Goal: Information Seeking & Learning: Learn about a topic

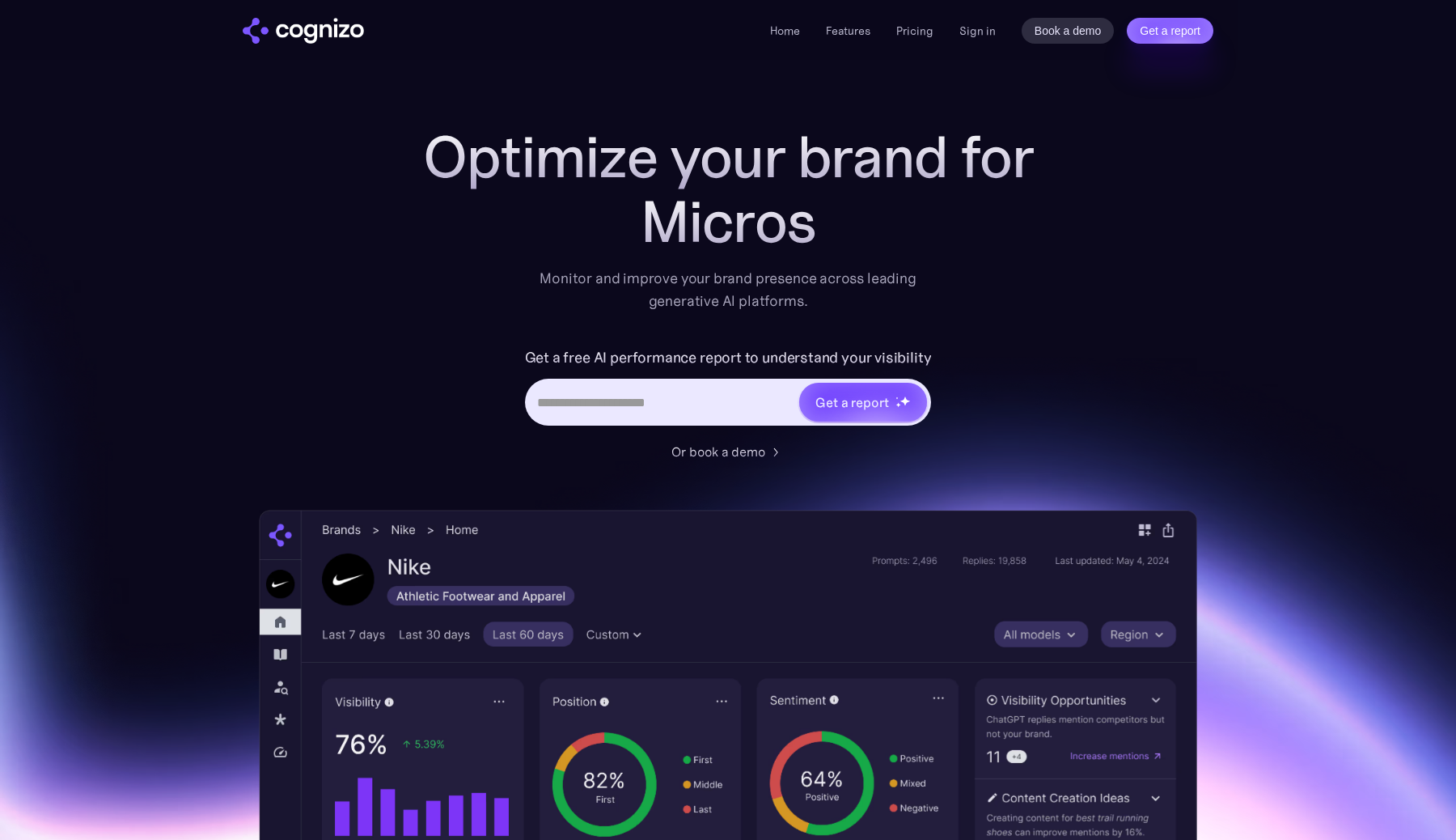
click at [1174, 278] on div "Optimize your brand for Micros Monitor and improve your brand presence across l…" at bounding box center [728, 656] width 939 height 1063
click at [830, 176] on h1 "Optimize your brand for" at bounding box center [728, 157] width 647 height 64
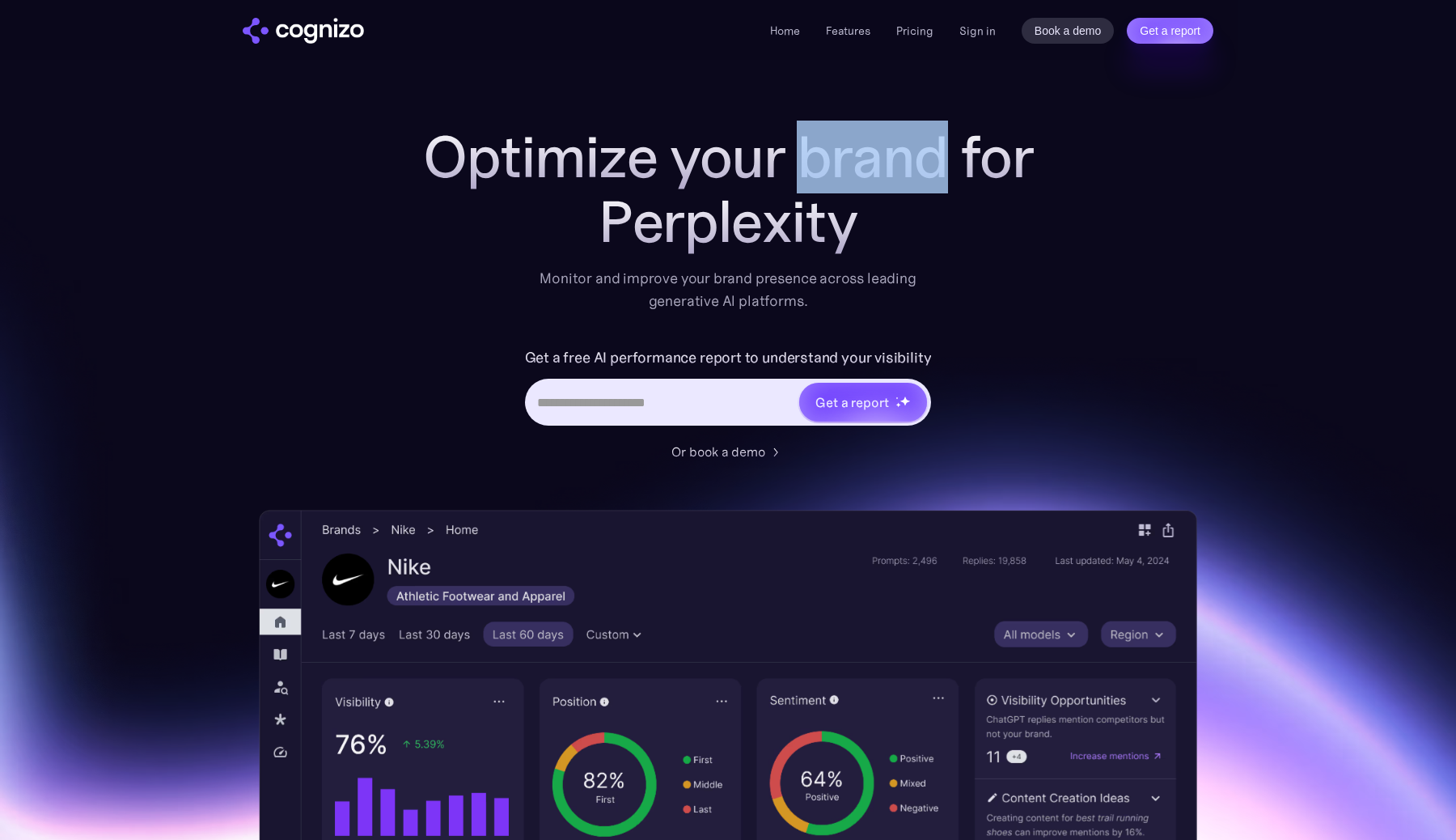
click at [830, 176] on h1 "Optimize your brand for" at bounding box center [728, 157] width 647 height 64
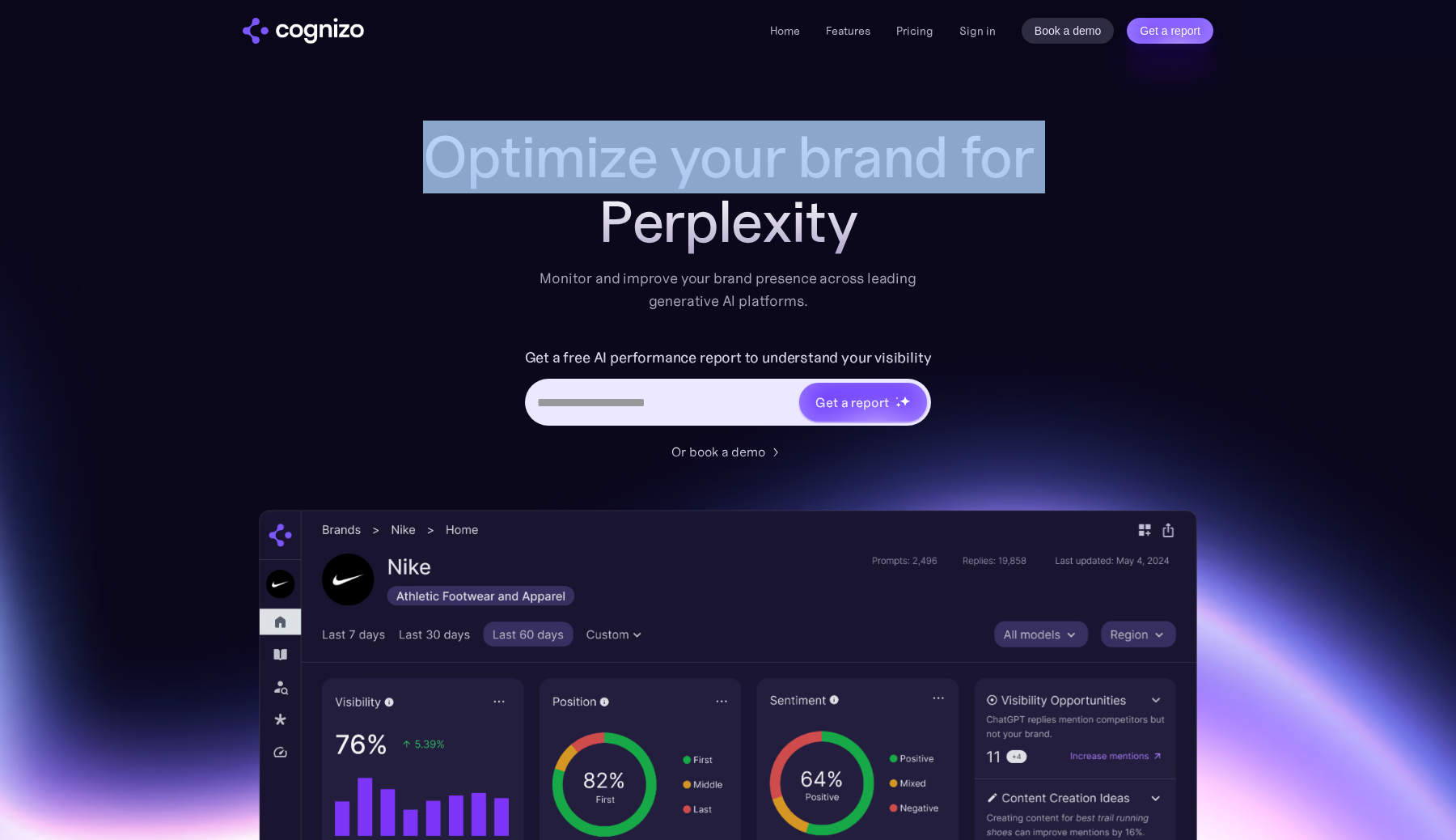
click at [1010, 169] on h1 "Optimize your brand for" at bounding box center [728, 157] width 647 height 64
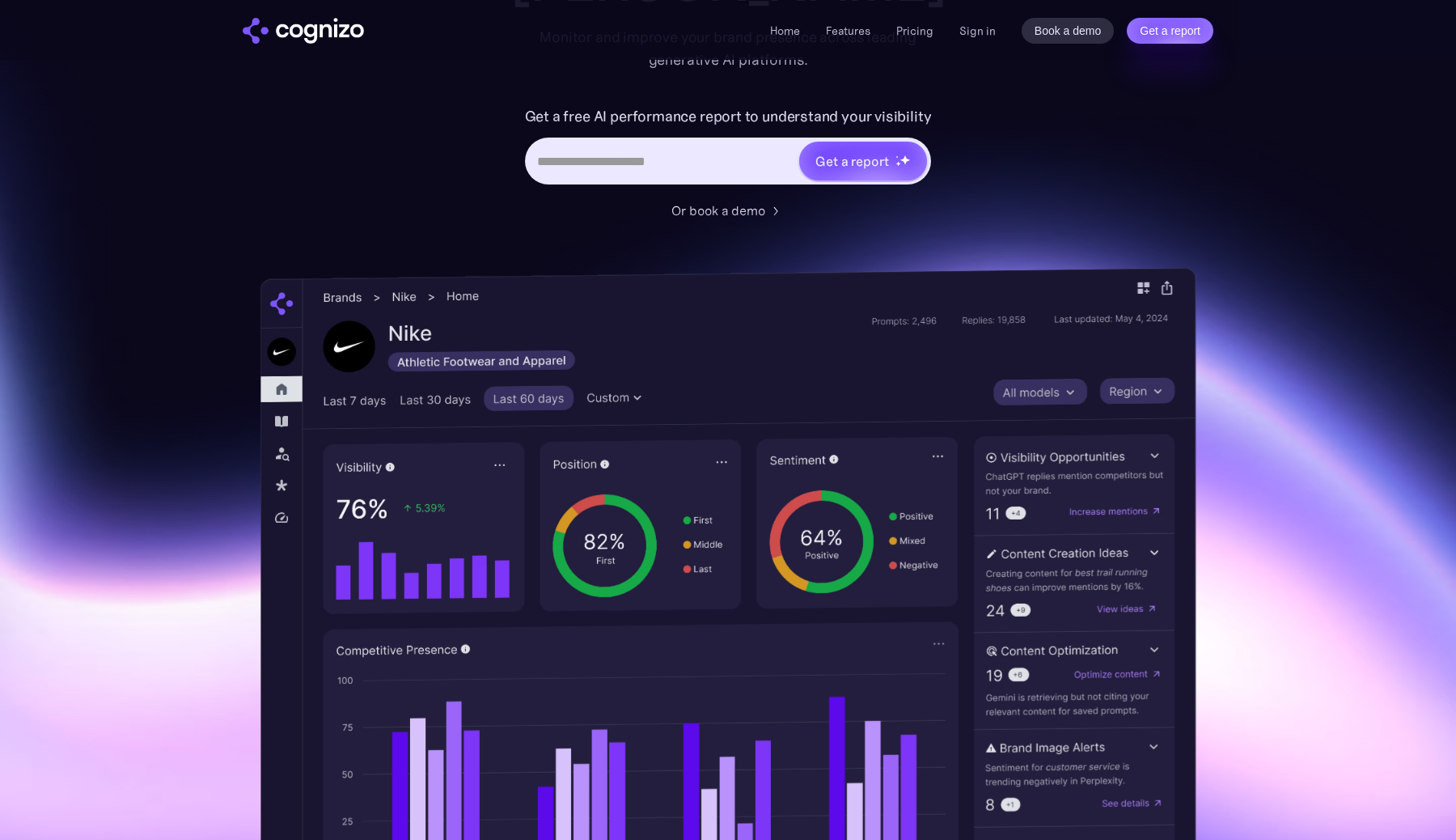
scroll to position [144, 0]
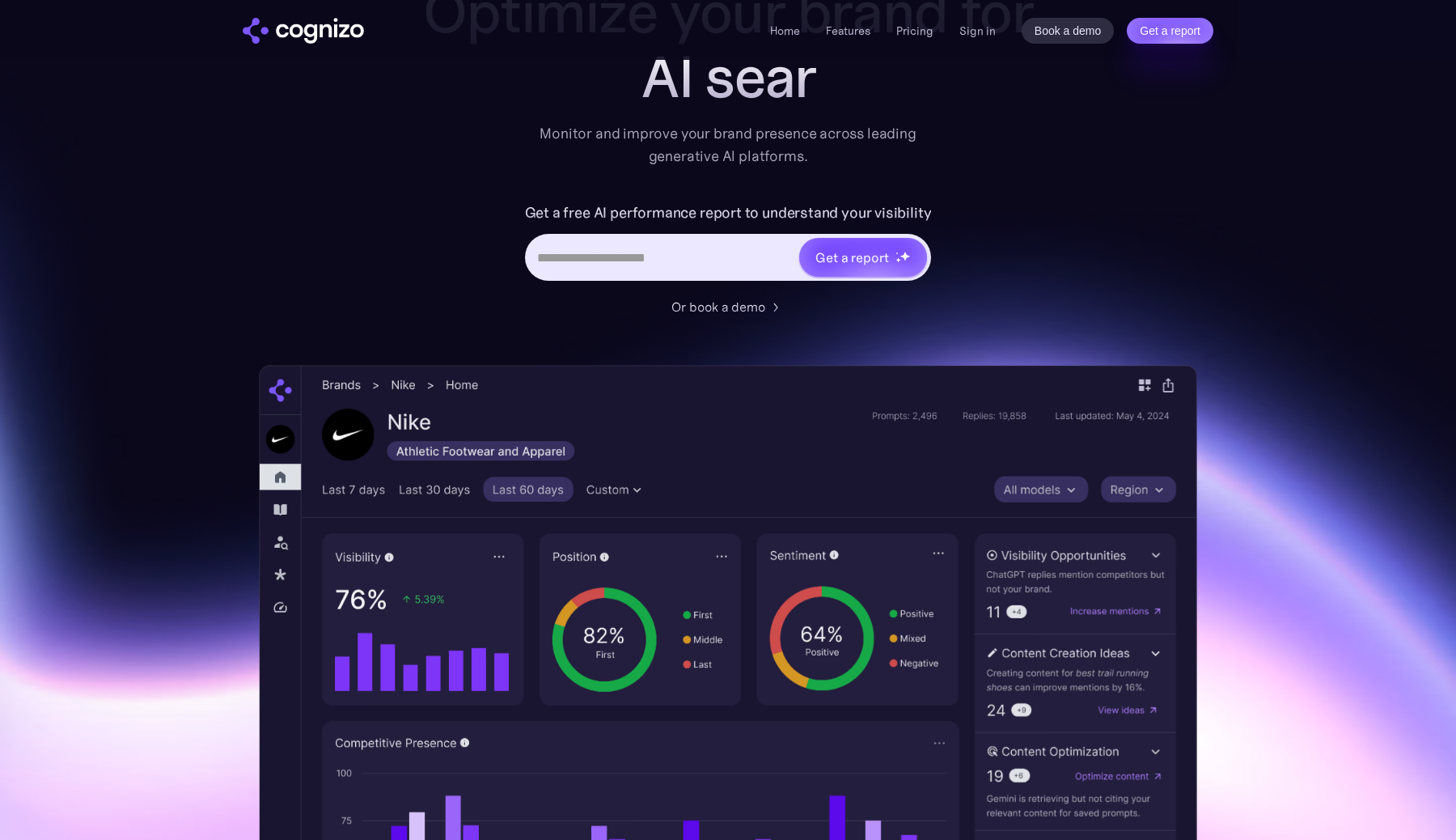
click at [1097, 184] on div "Optimize your brand for AI sear Monitor and improve your brand presence across …" at bounding box center [728, 511] width 939 height 1063
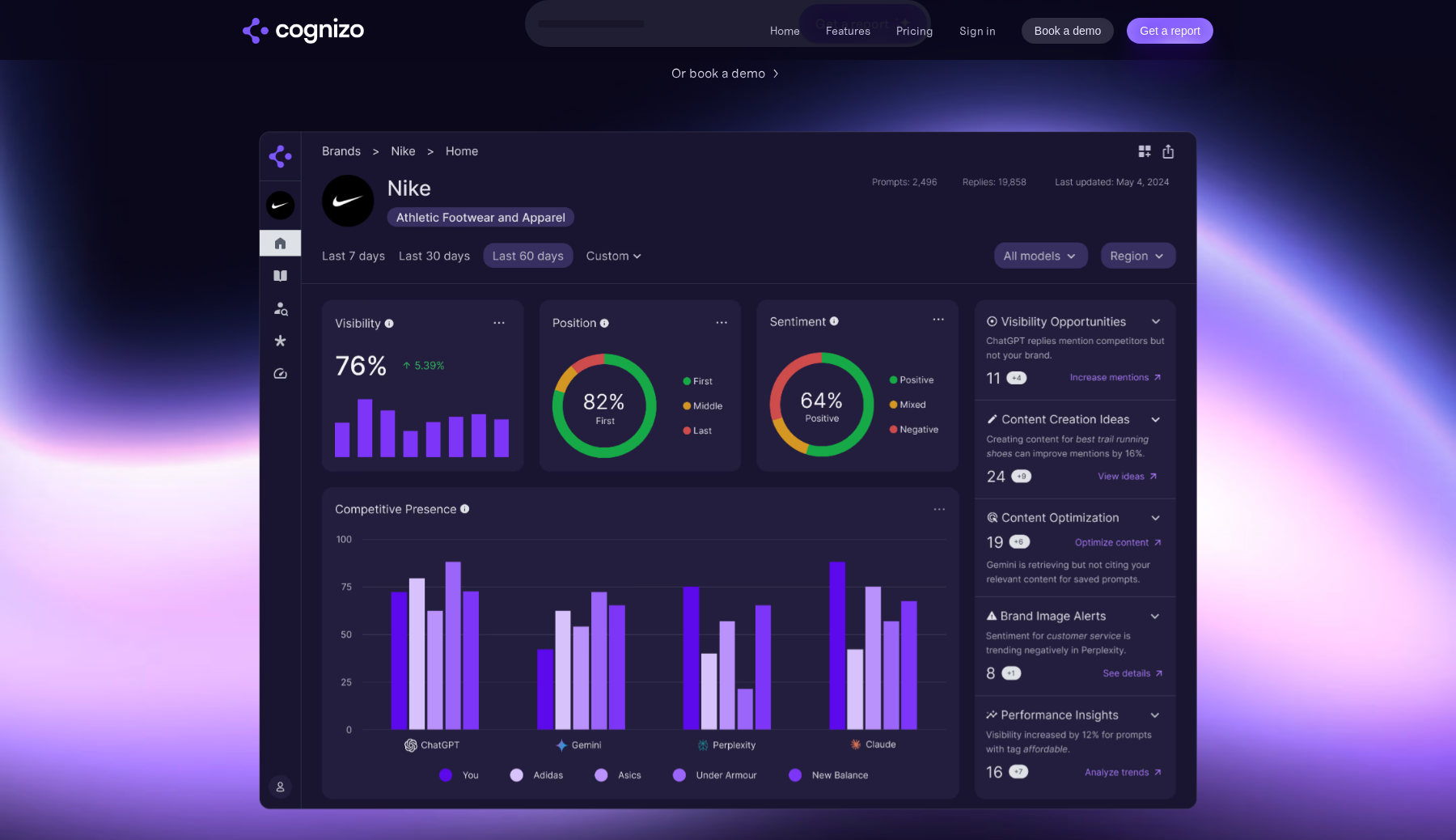
scroll to position [0, 0]
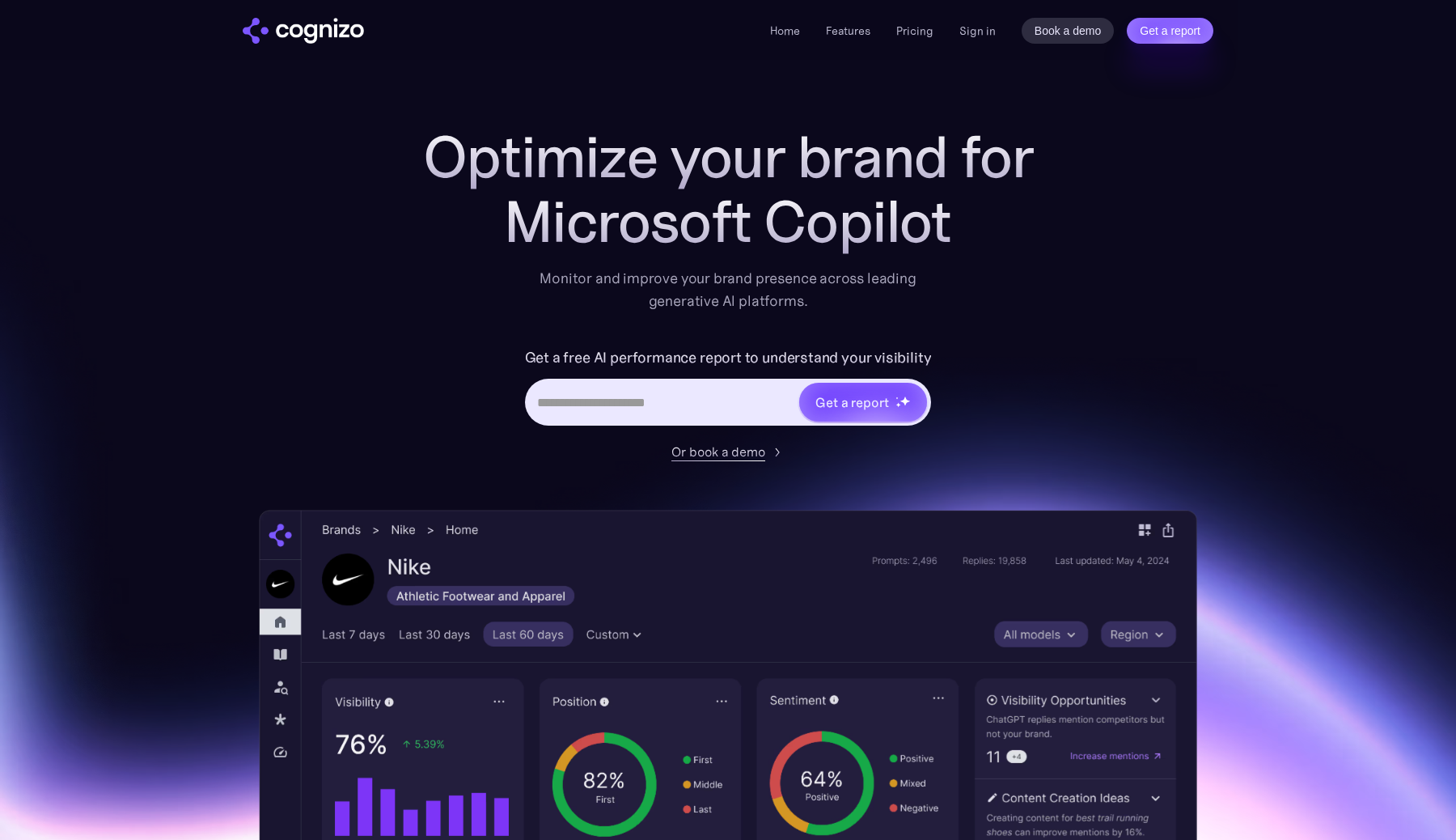
click at [721, 455] on div "Or book a demo" at bounding box center [718, 451] width 94 height 20
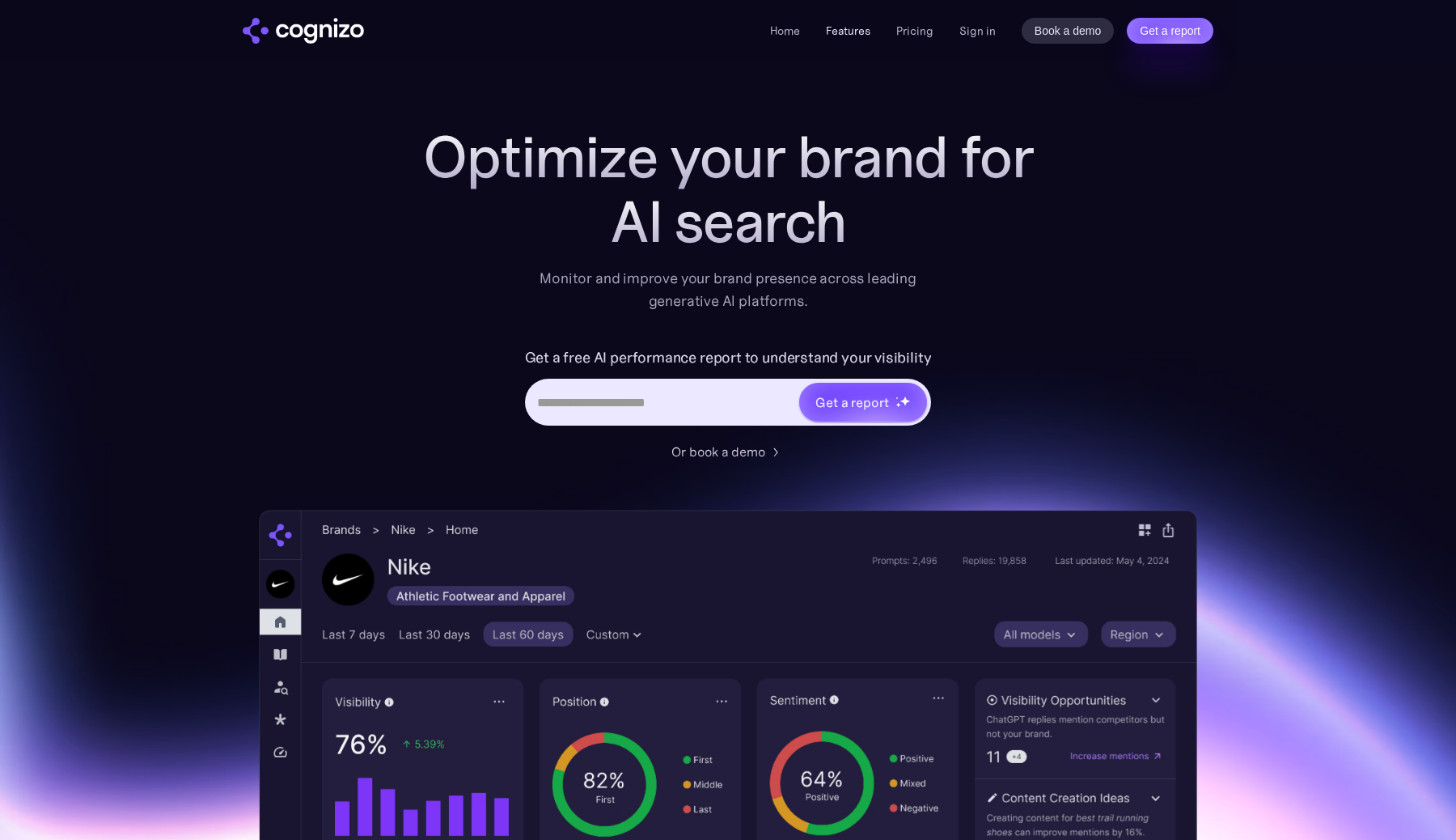
click at [853, 31] on link "Features" at bounding box center [848, 31] width 45 height 15
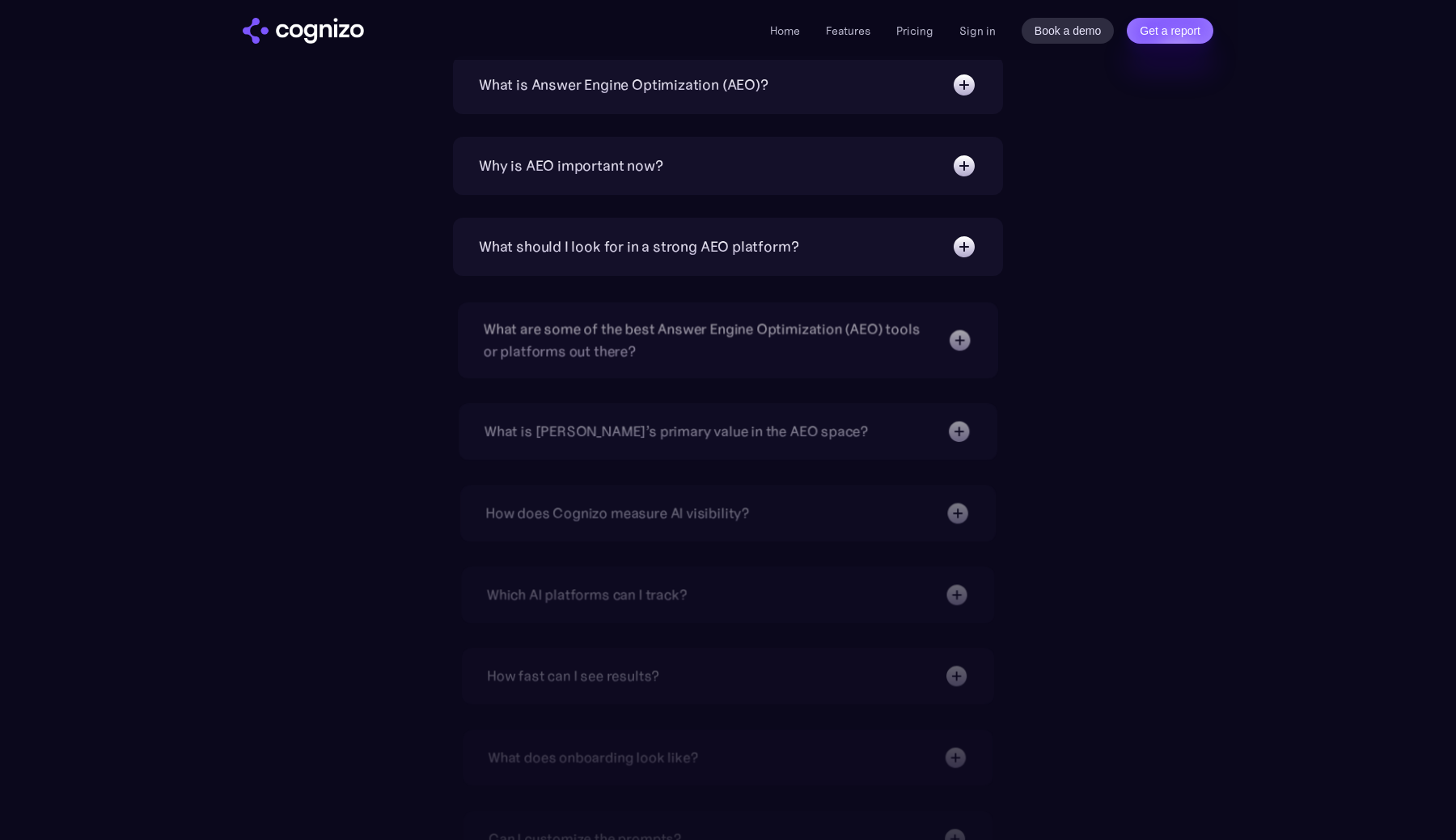
scroll to position [5045, 0]
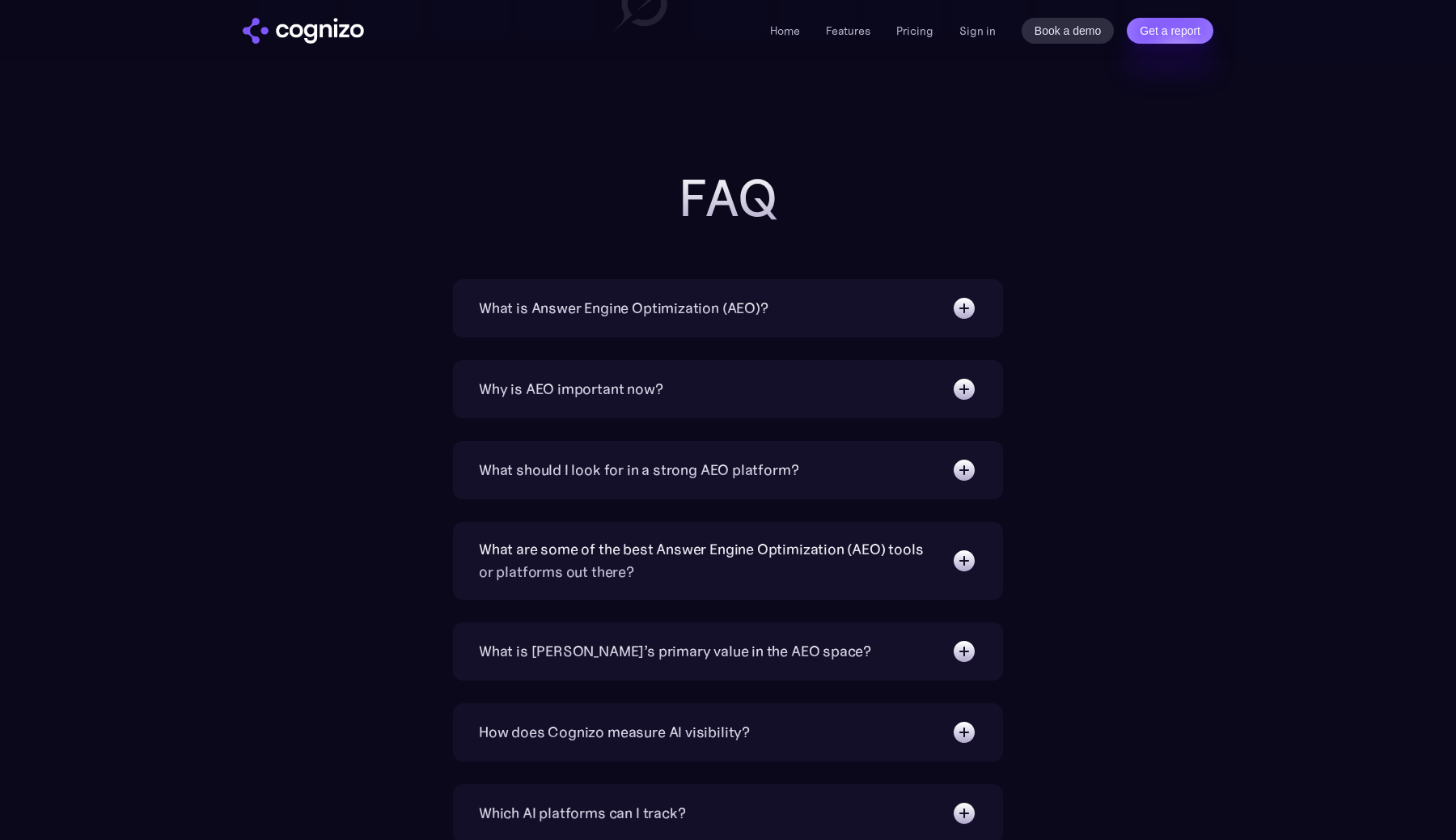
click at [673, 310] on div "What is Answer Engine Optimization (AEO)?" at bounding box center [624, 309] width 290 height 23
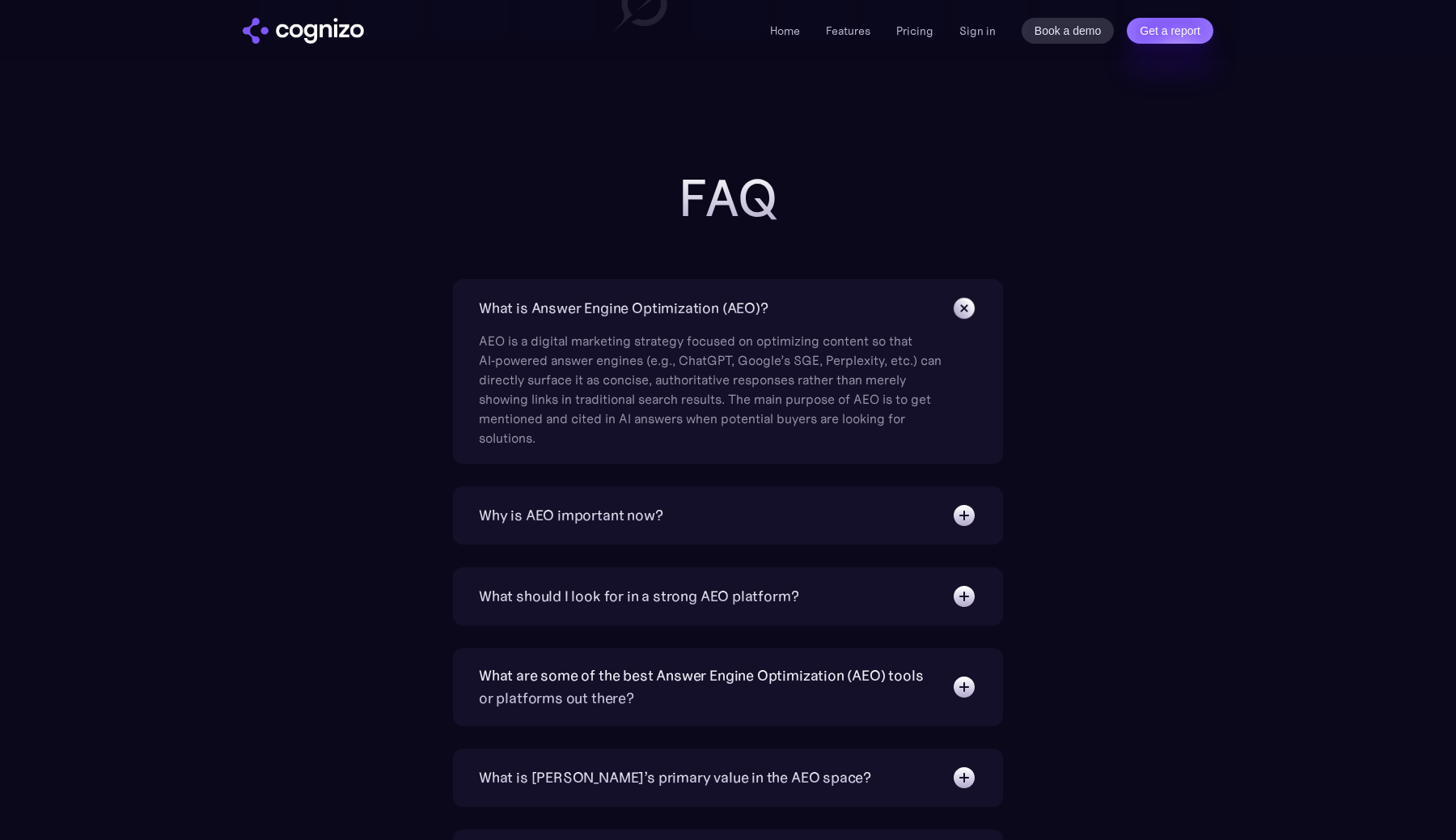
click at [700, 309] on div "What is Answer Engine Optimization (AEO)?" at bounding box center [624, 309] width 290 height 23
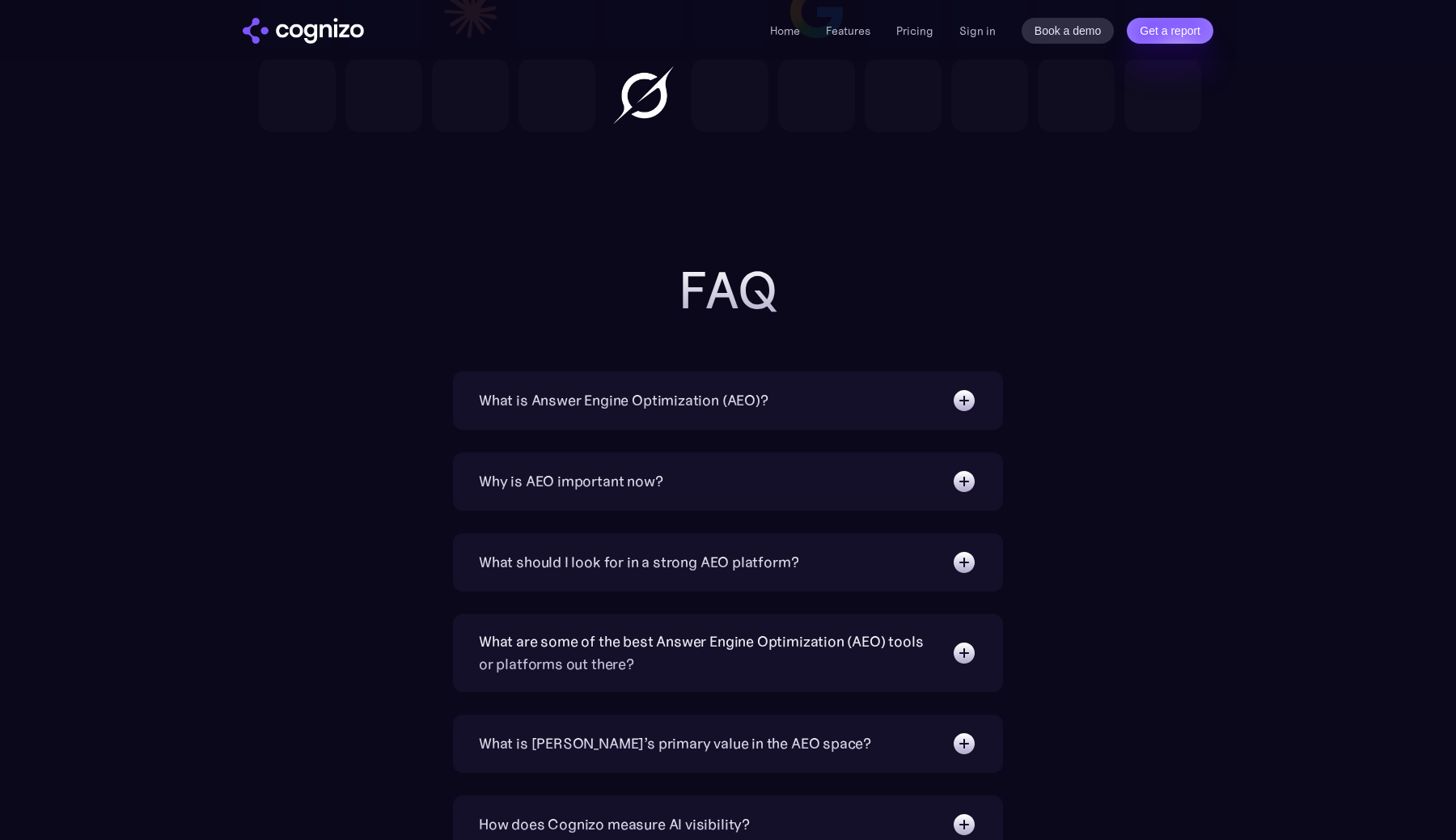
scroll to position [4959, 0]
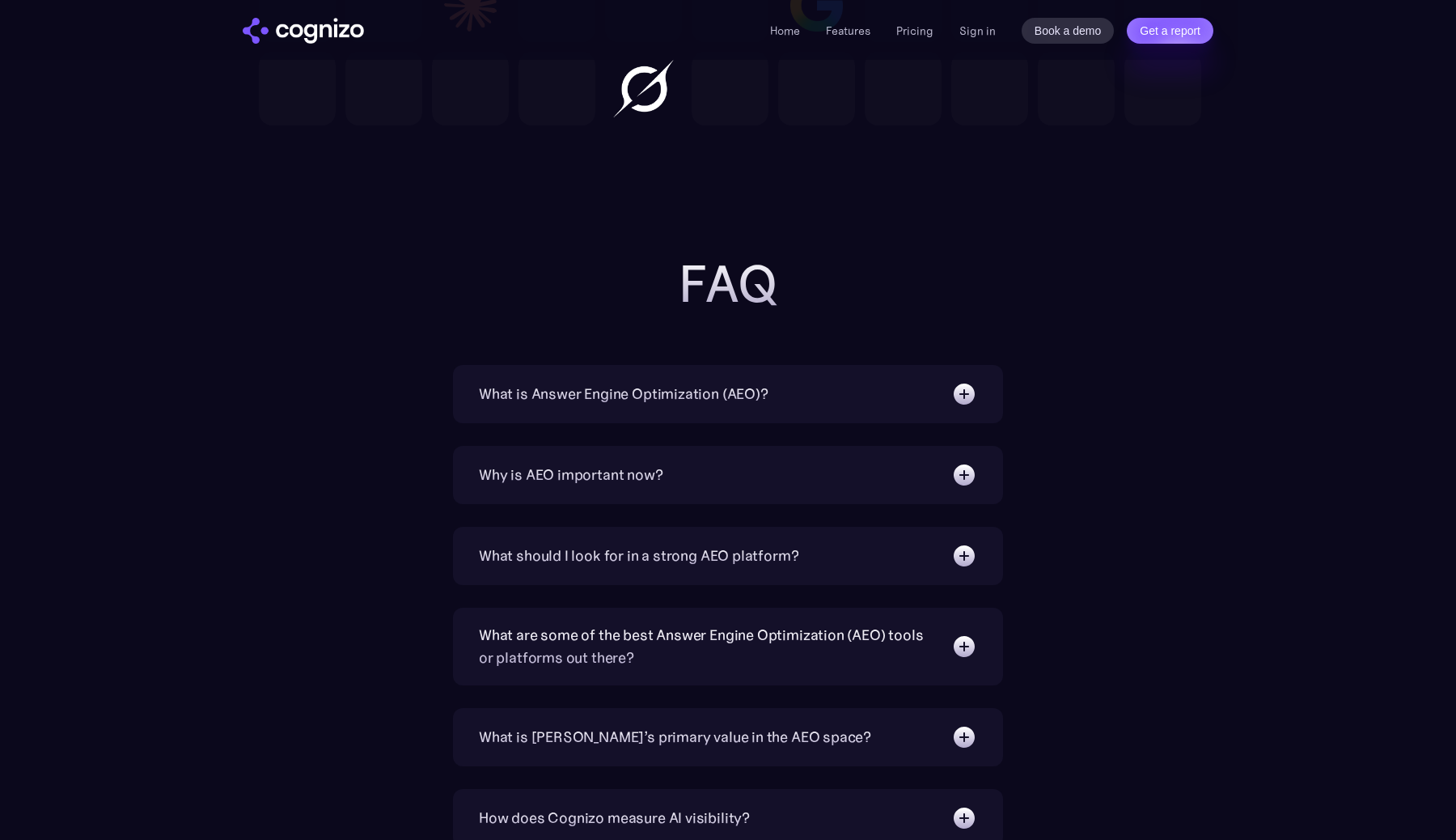
click at [730, 300] on h2 "FAQ" at bounding box center [728, 283] width 647 height 58
click at [790, 300] on h2 "FAQ" at bounding box center [728, 283] width 647 height 58
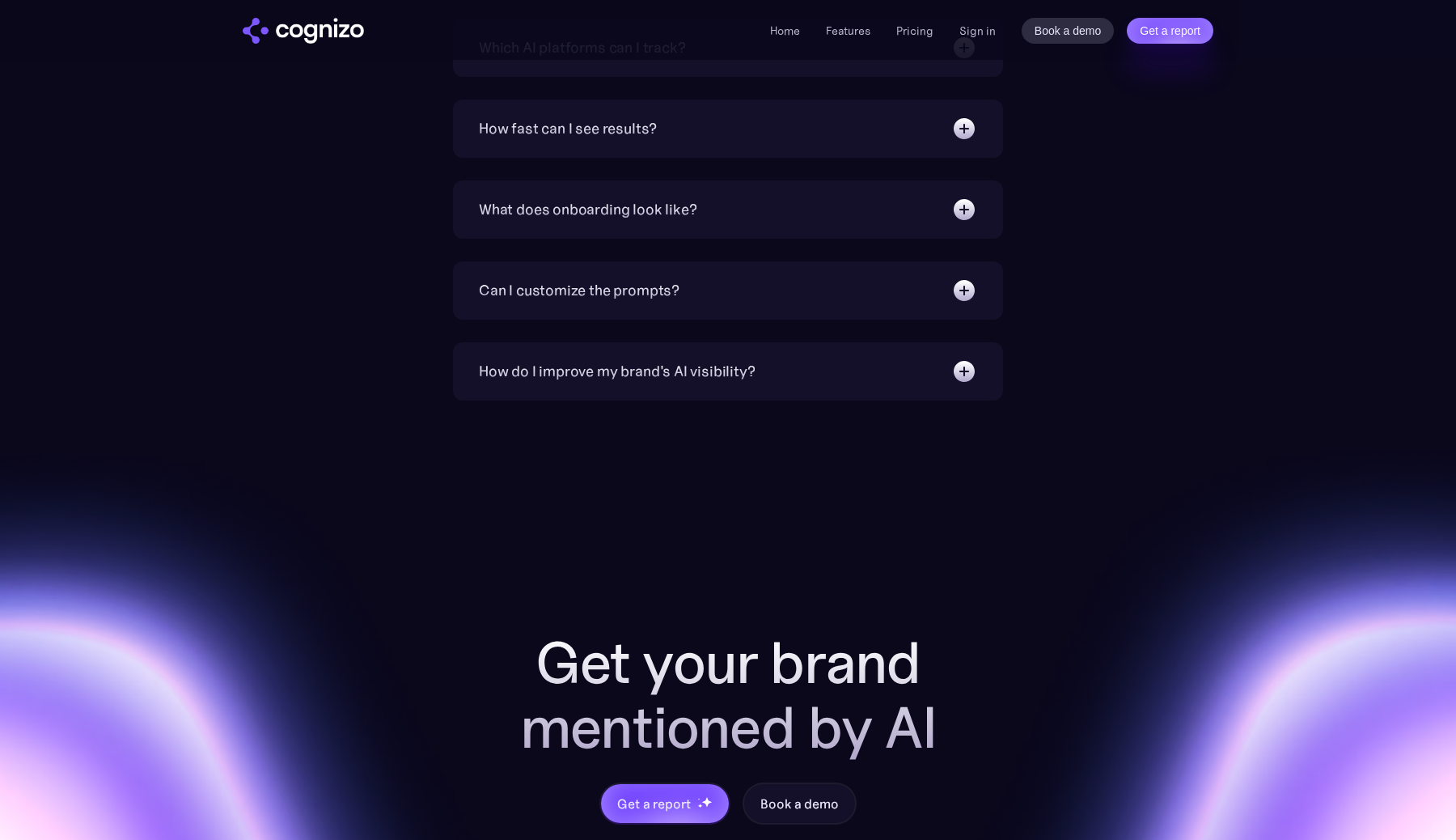
scroll to position [6287, 0]
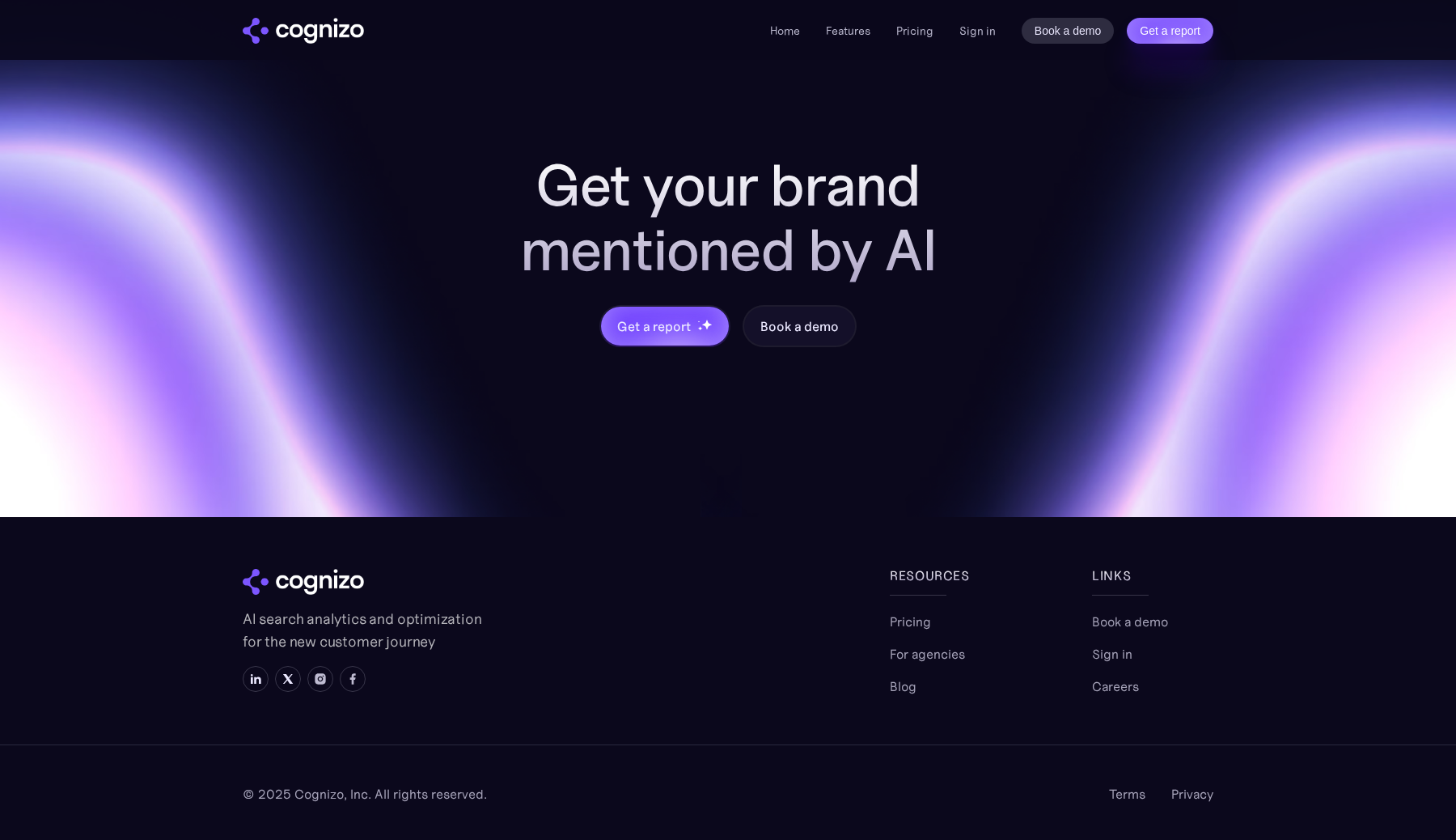
click at [329, 495] on div "Get your brand mentioned by AI Get a report Book a demo" at bounding box center [728, 220] width 1456 height 593
click at [337, 617] on p "AI search analytics and optimization for the new customer journey" at bounding box center [363, 629] width 242 height 45
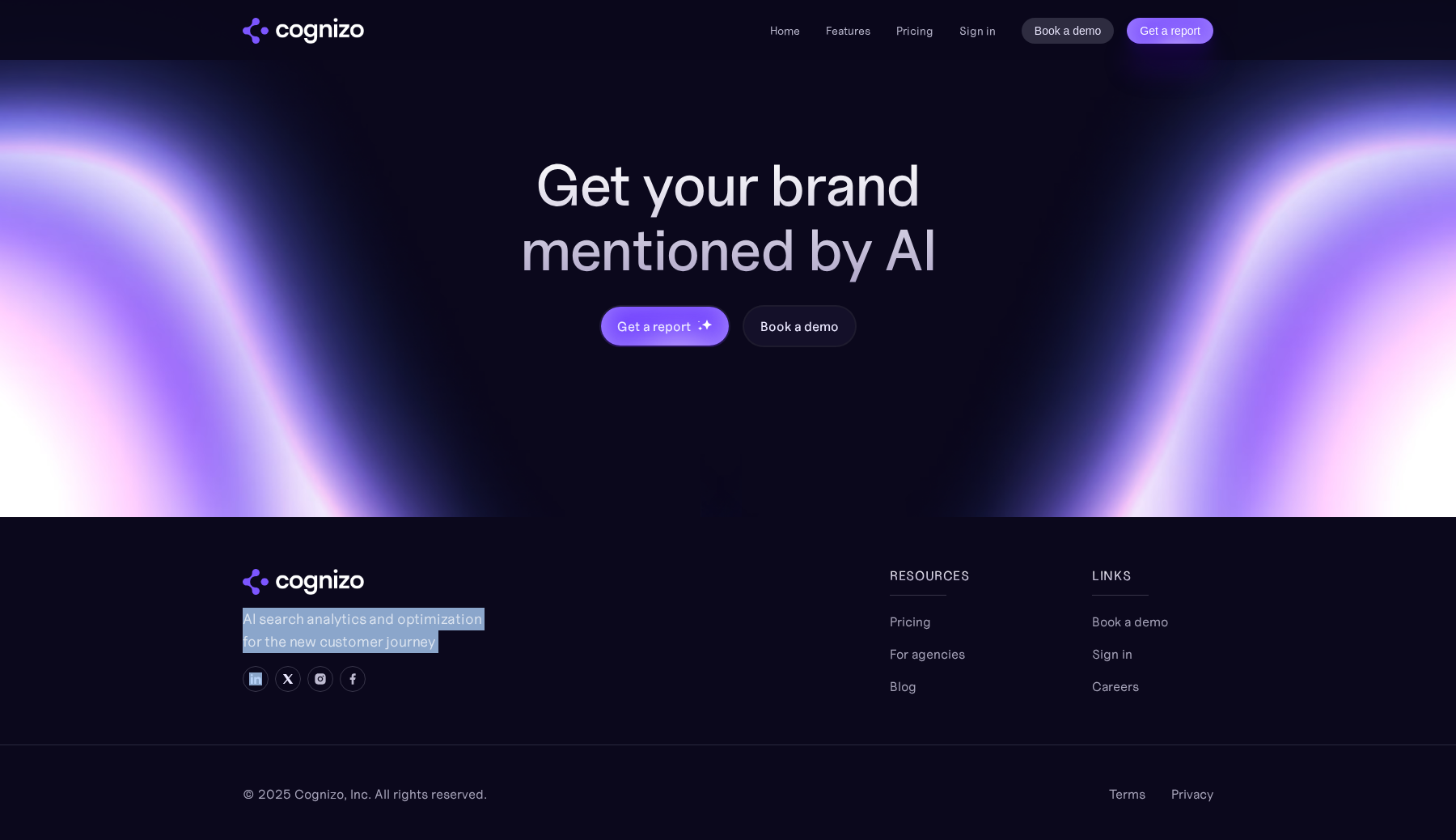
click at [337, 617] on p "AI search analytics and optimization for the new customer journey" at bounding box center [363, 629] width 242 height 45
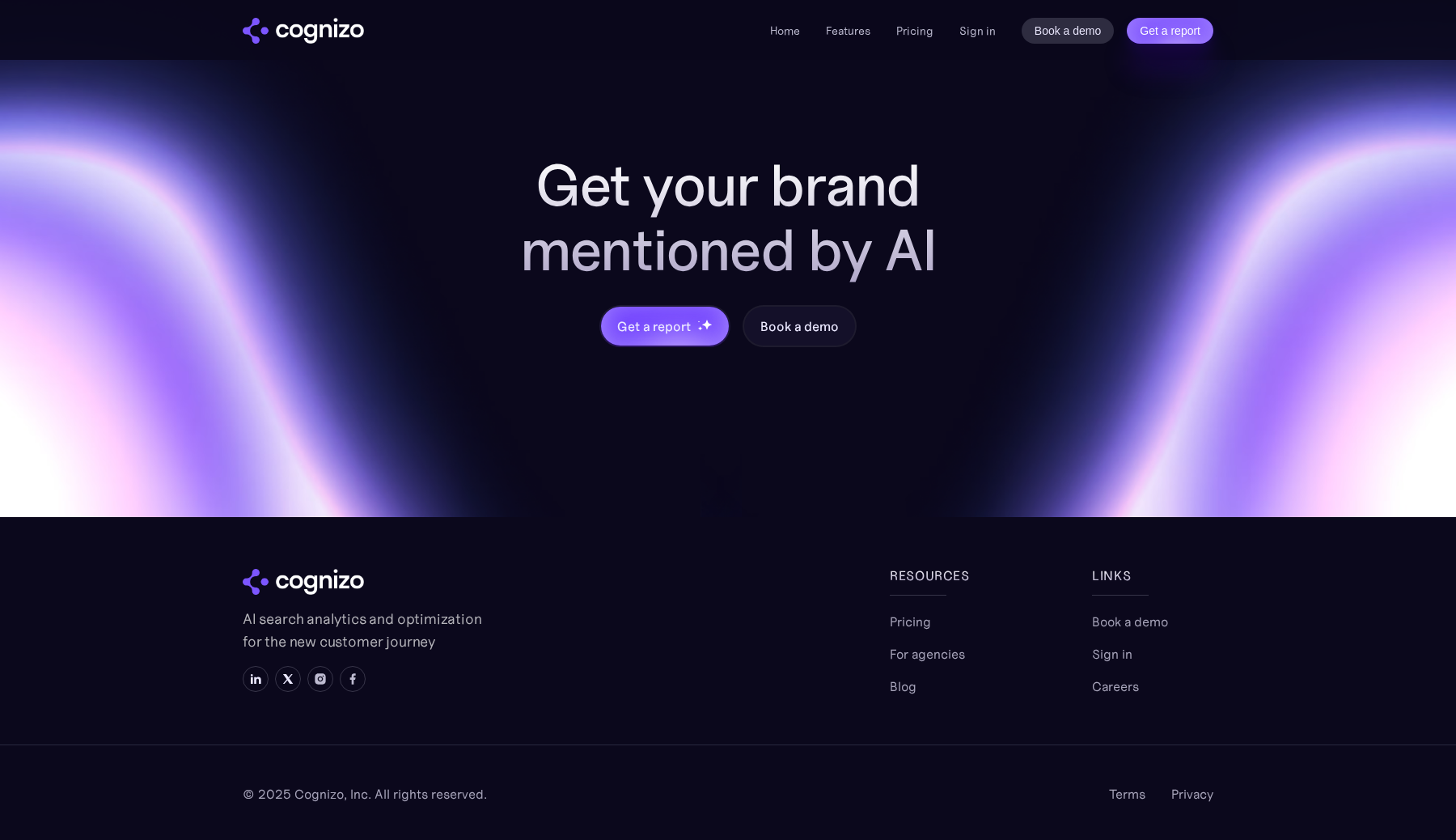
click at [379, 617] on p "AI search analytics and optimization for the new customer journey" at bounding box center [363, 629] width 242 height 45
click at [251, 681] on img at bounding box center [255, 679] width 13 height 13
click at [885, 247] on h2 "Get your brand mentioned by AI" at bounding box center [728, 217] width 517 height 130
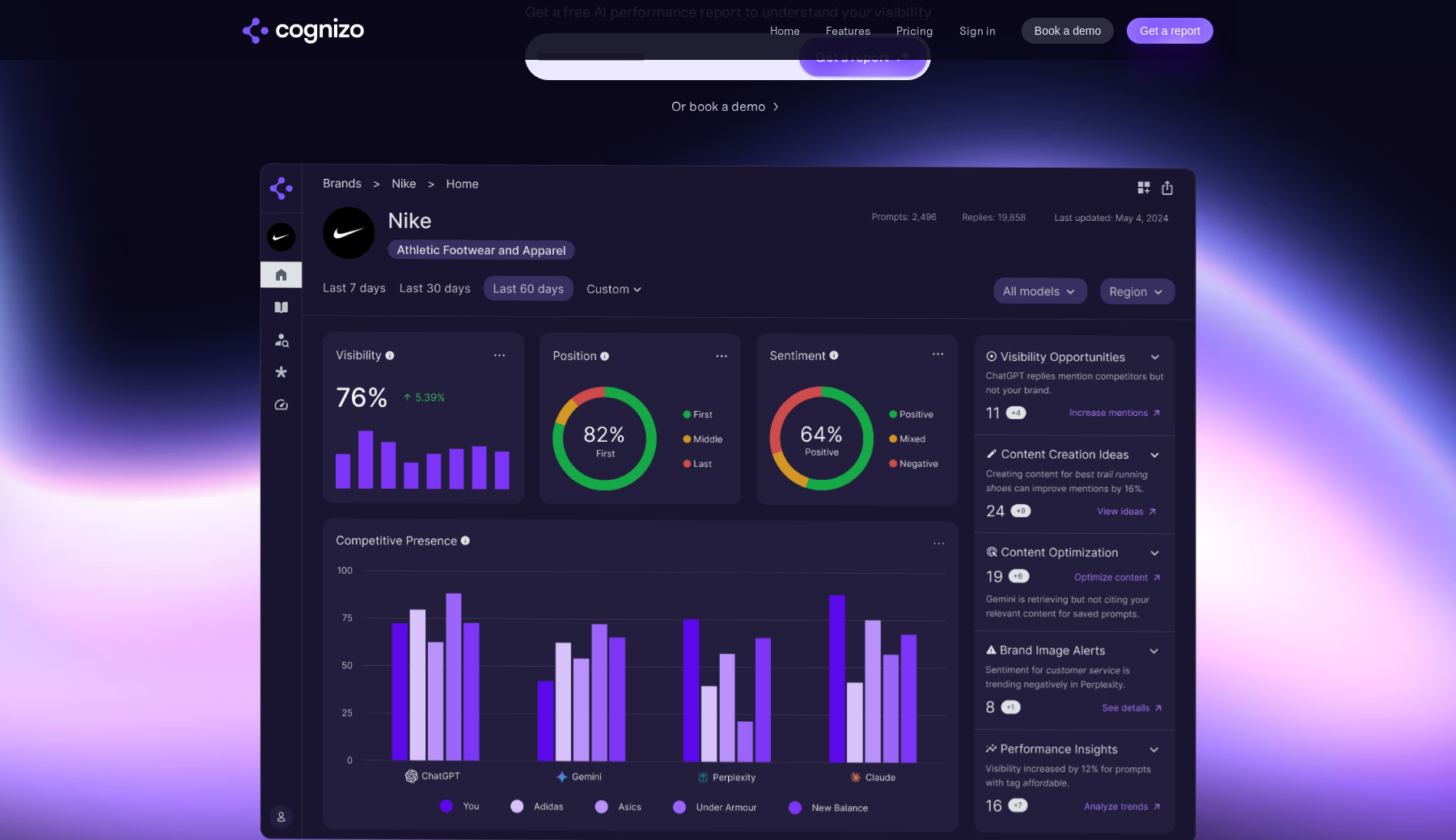
scroll to position [0, 0]
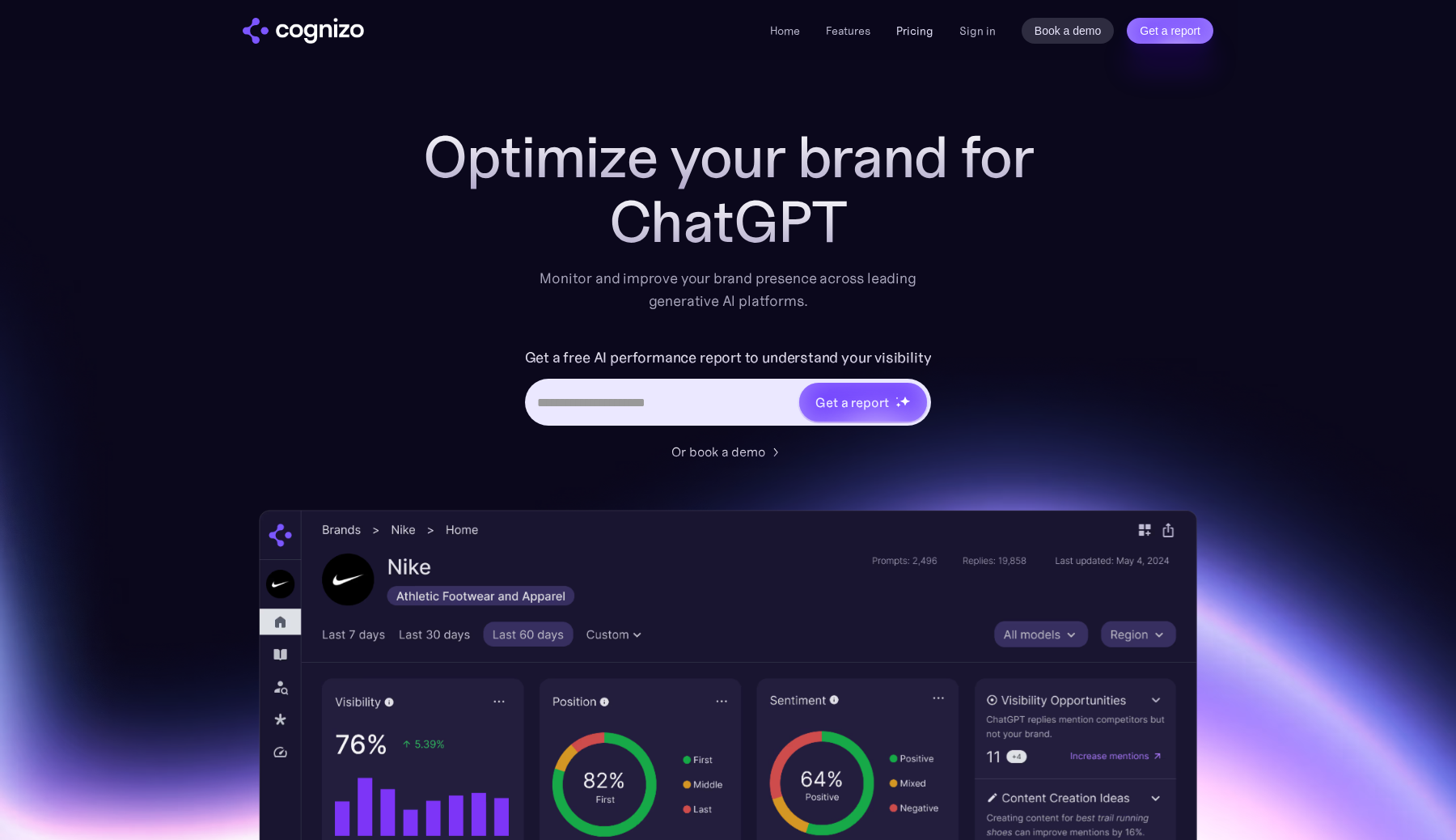
click at [919, 31] on link "Pricing" at bounding box center [915, 31] width 38 height 15
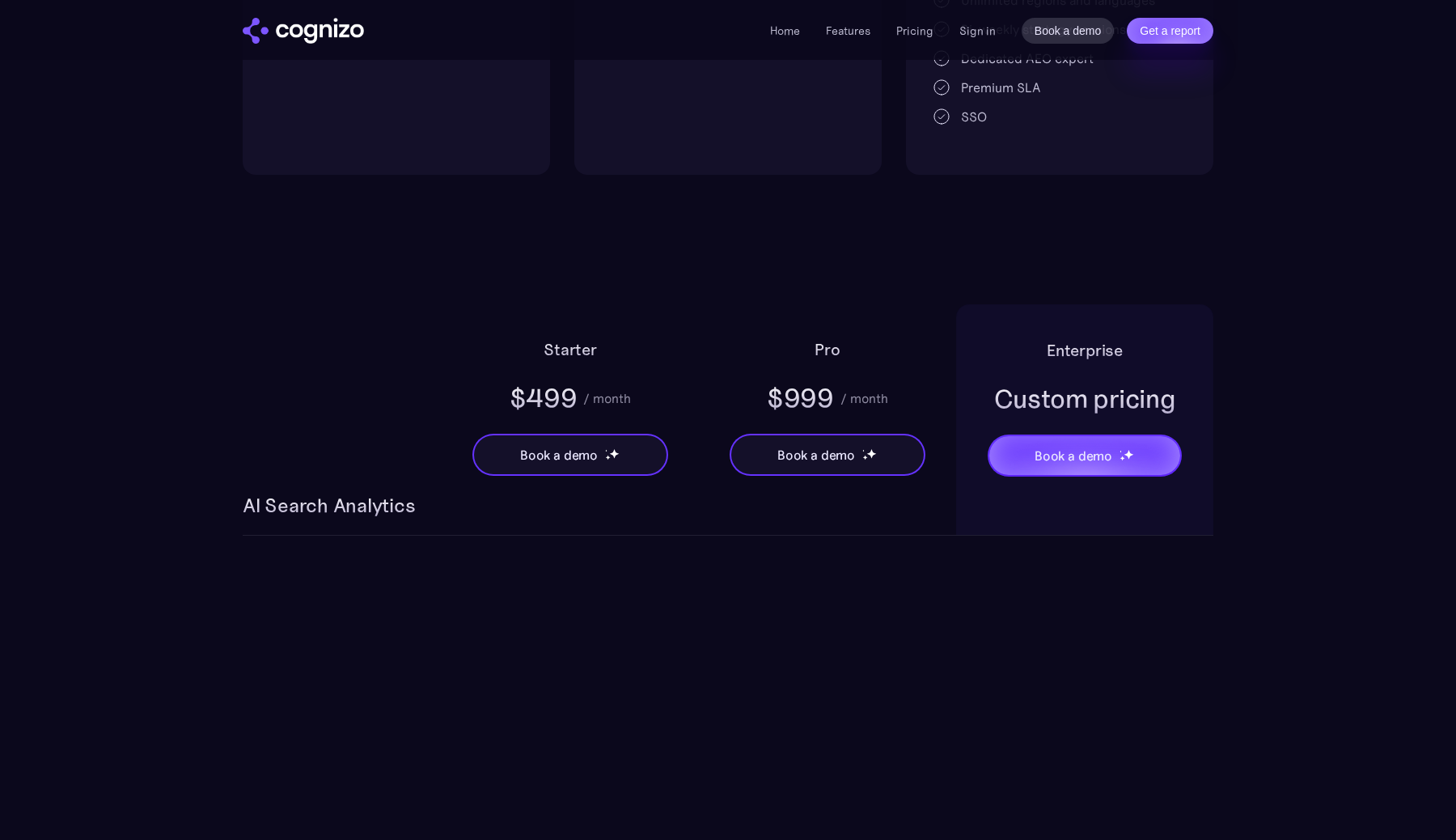
scroll to position [864, 0]
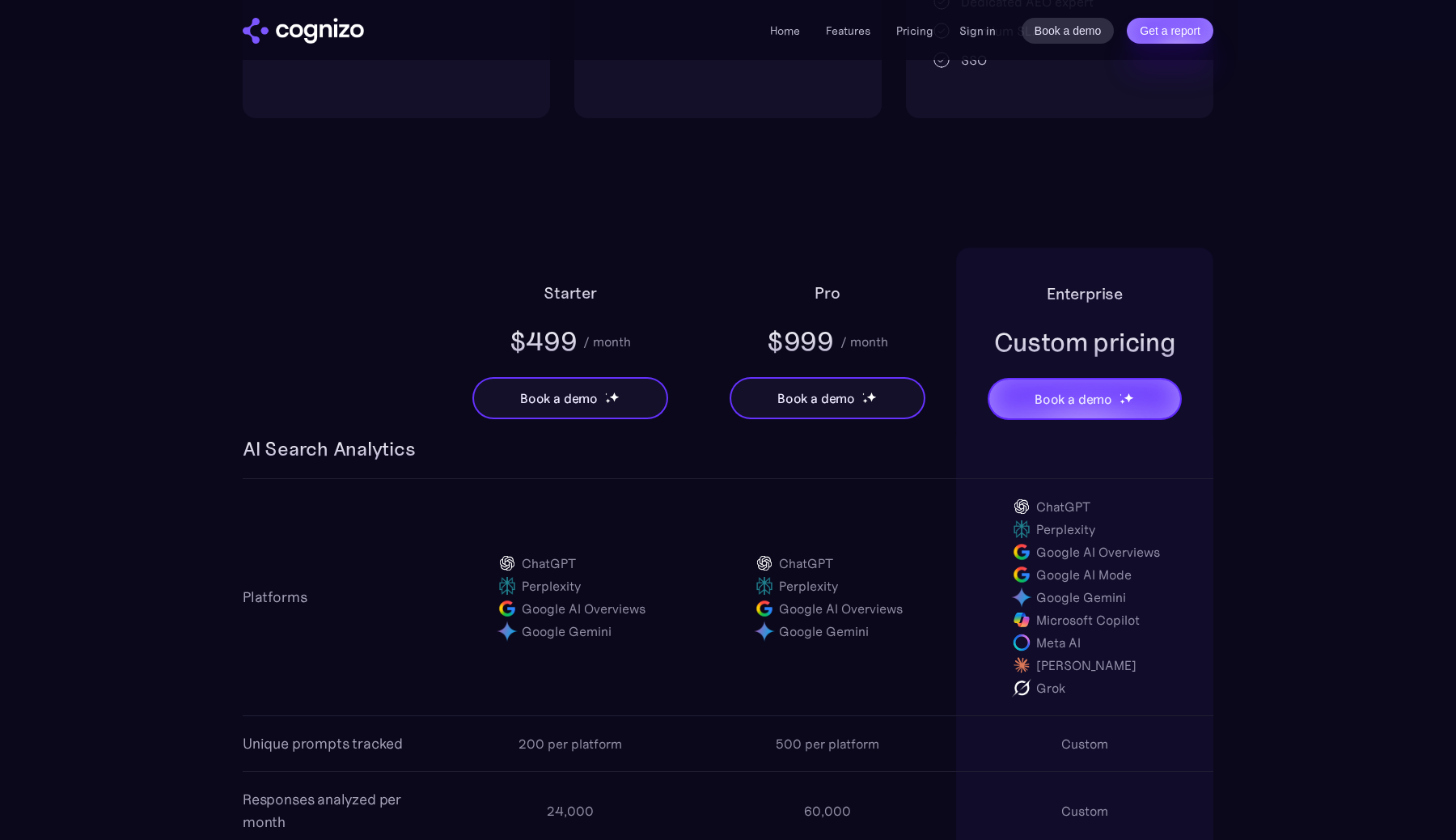
click at [584, 339] on div "/ month" at bounding box center [607, 341] width 47 height 20
click at [619, 339] on div "/ month" at bounding box center [607, 341] width 47 height 20
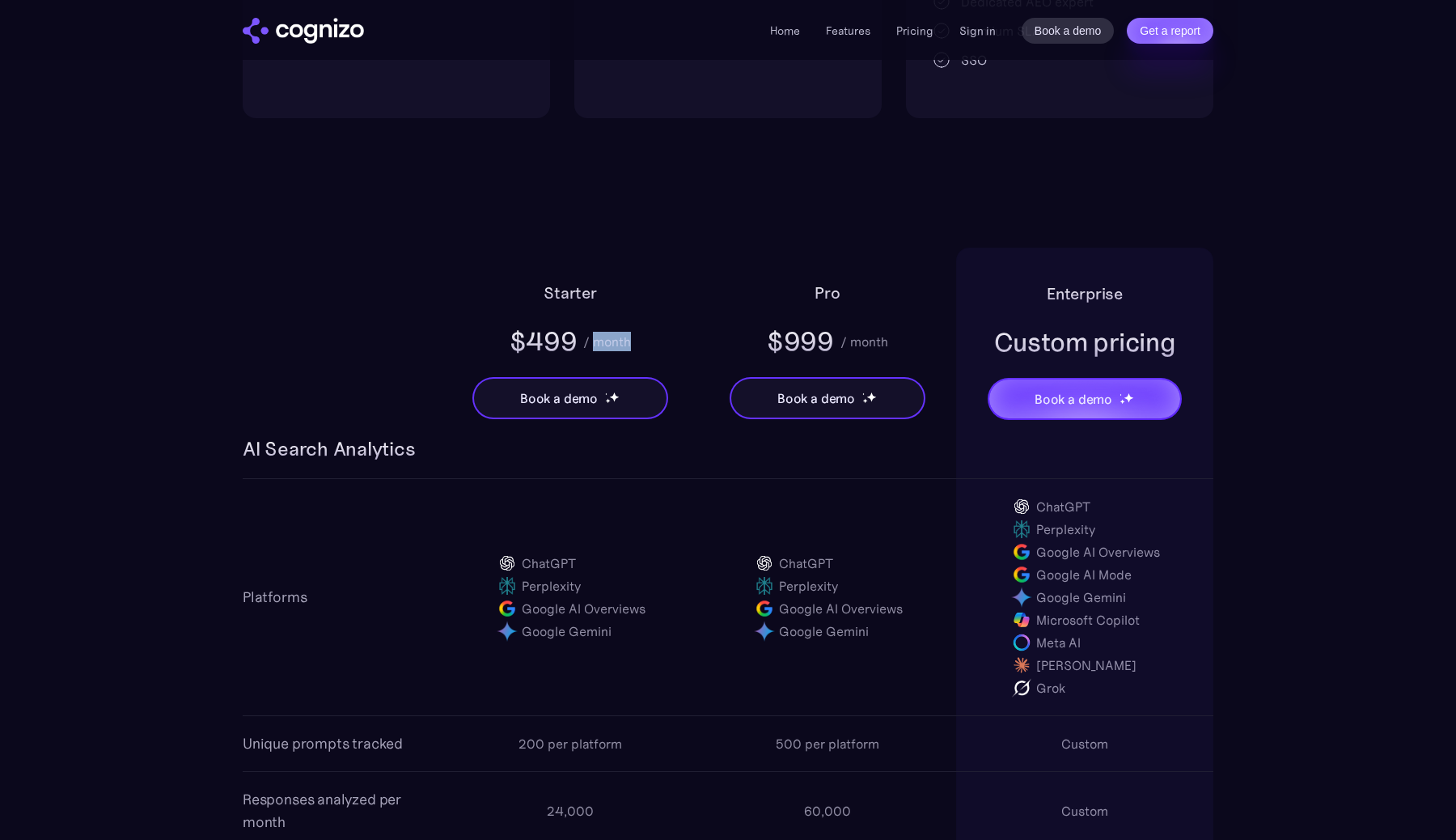
click at [619, 339] on div "/ month" at bounding box center [607, 341] width 47 height 20
click at [637, 272] on div "Starter $499 / month Book a demo" at bounding box center [570, 341] width 257 height 189
click at [648, 274] on div "Starter $499 / month Book a demo" at bounding box center [570, 341] width 257 height 189
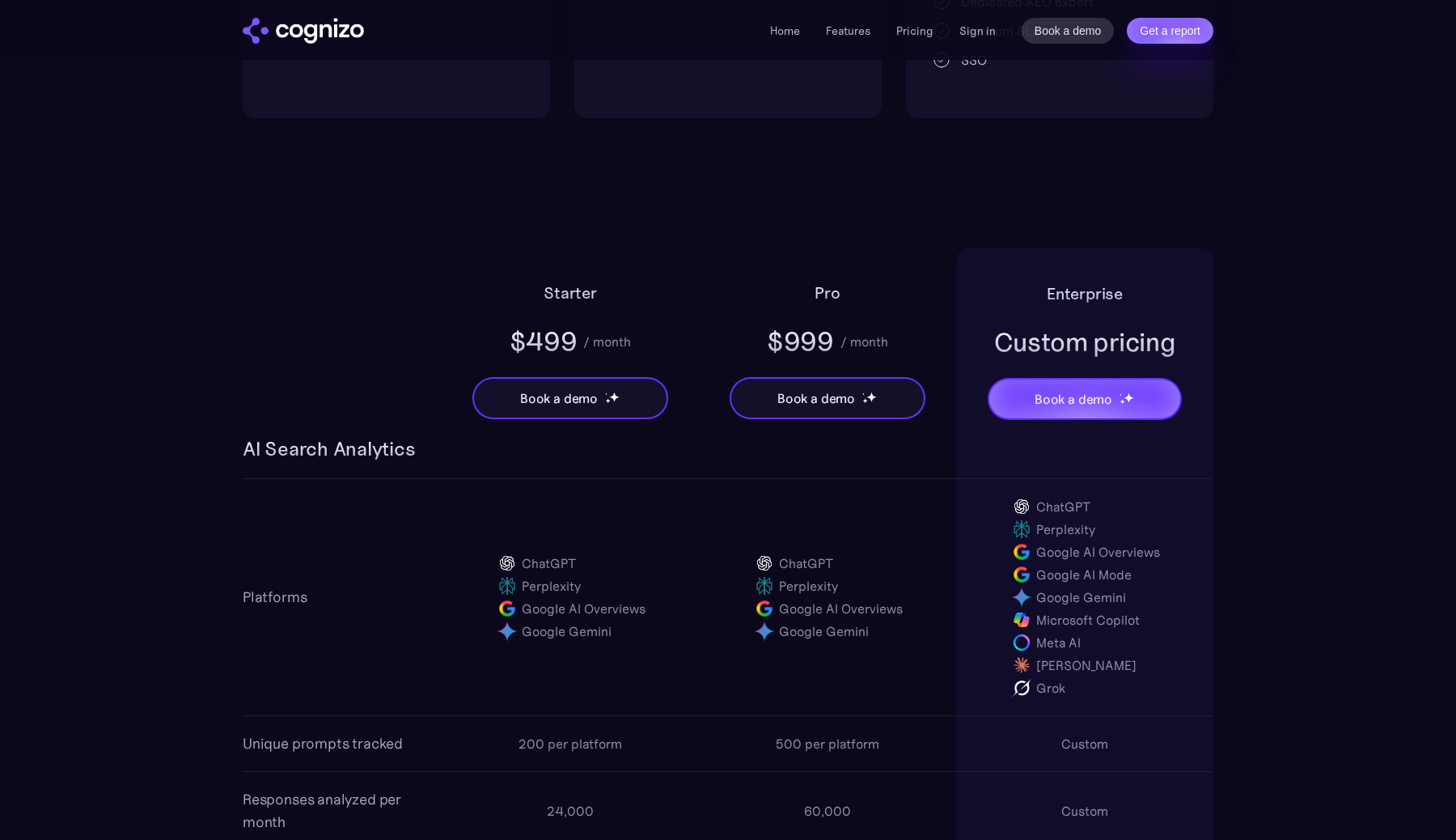
click at [648, 274] on div "Starter $499 / month Book a demo" at bounding box center [570, 341] width 257 height 189
click at [815, 256] on div "Pro $999 / month Book a demo" at bounding box center [827, 341] width 257 height 189
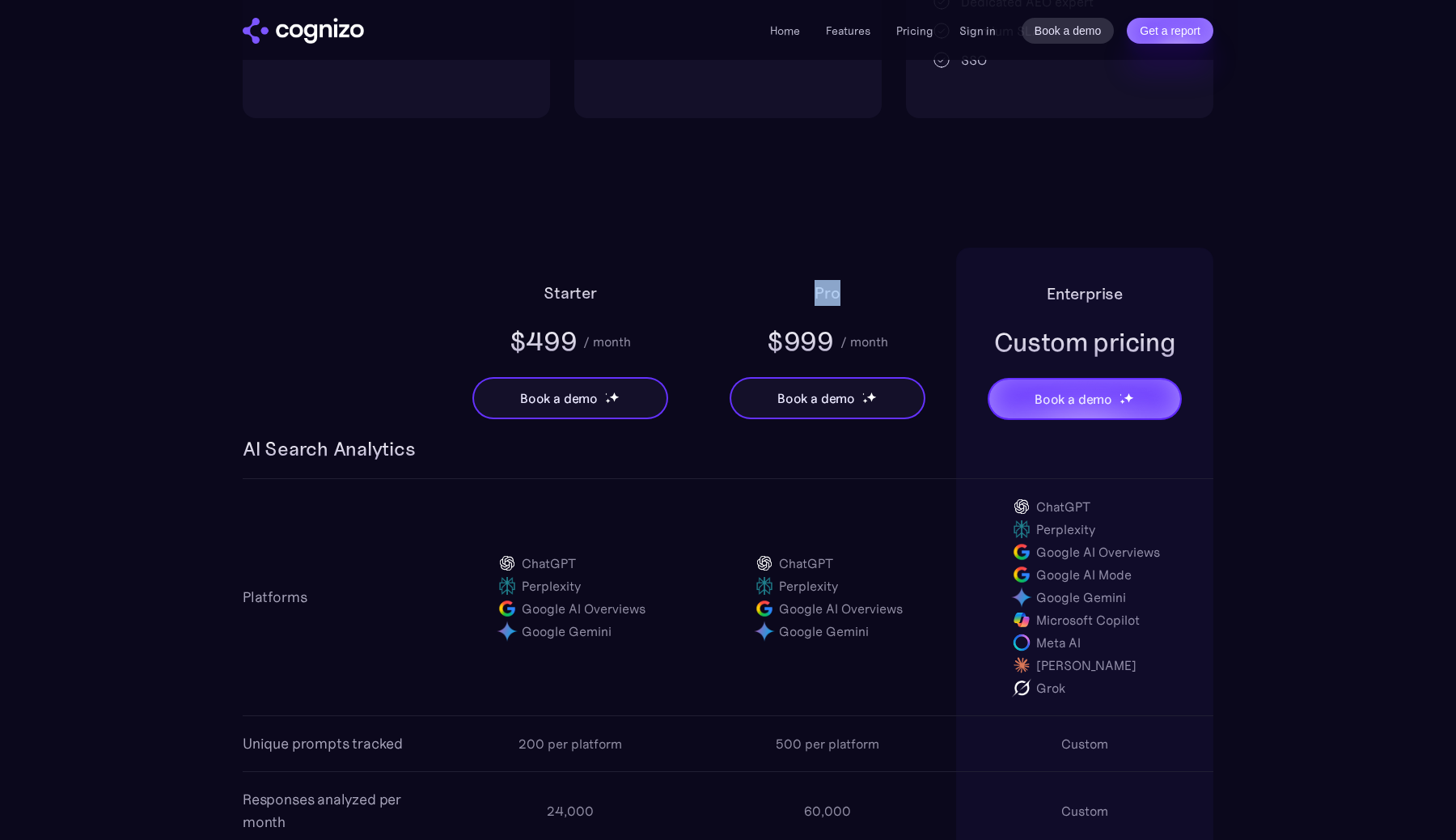
click at [815, 256] on div "Pro $999 / month Book a demo" at bounding box center [827, 341] width 257 height 189
click at [893, 280] on div "Pro $999 / month Book a demo" at bounding box center [827, 341] width 257 height 189
click at [1027, 278] on div "Enterprise Custom pricing Book a demo" at bounding box center [1084, 341] width 257 height 189
click at [855, 33] on link "Features" at bounding box center [848, 31] width 45 height 15
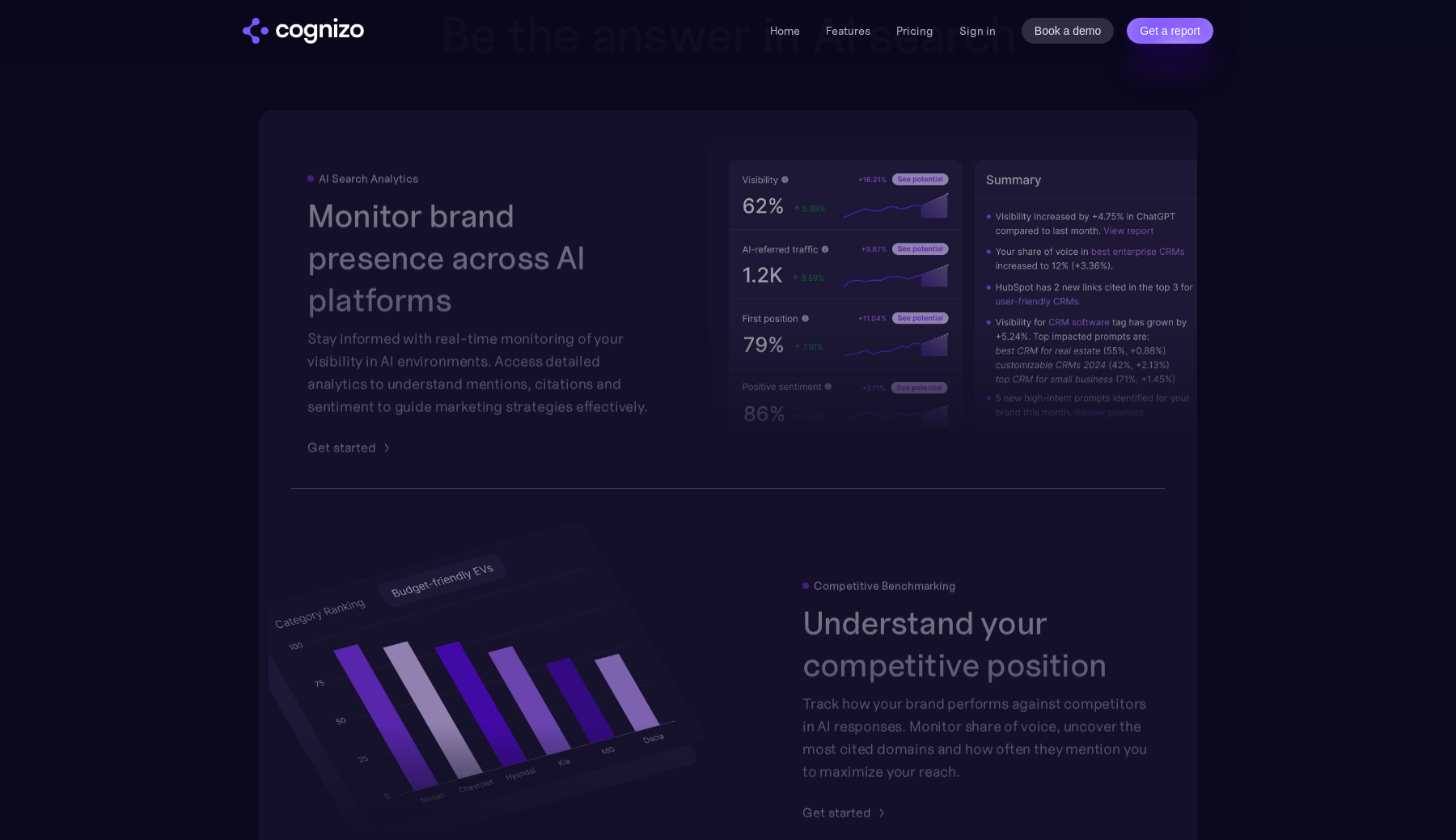
click at [776, 38] on li "Home" at bounding box center [784, 31] width 30 height 20
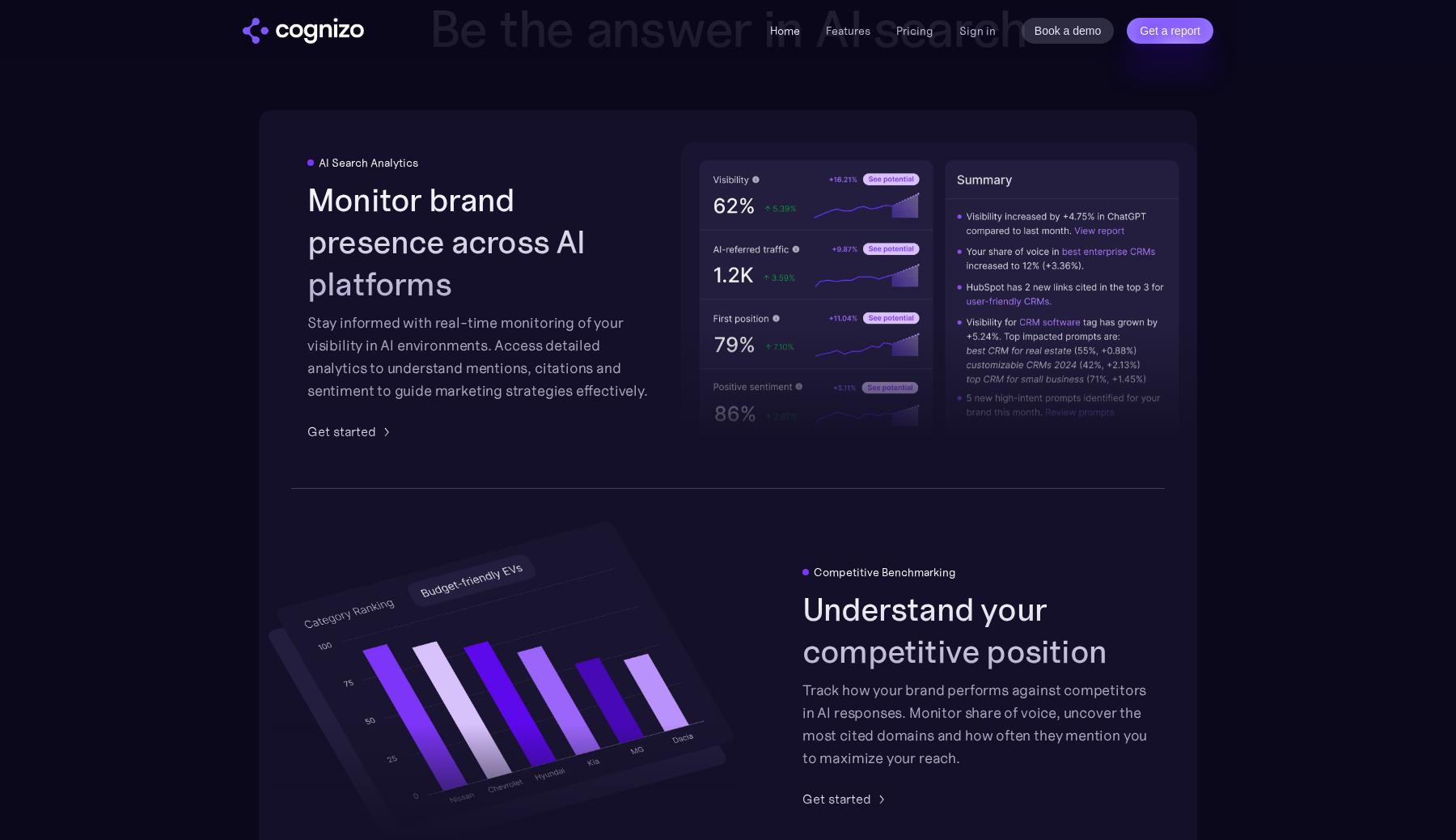
click at [791, 34] on link "Home" at bounding box center [784, 31] width 30 height 15
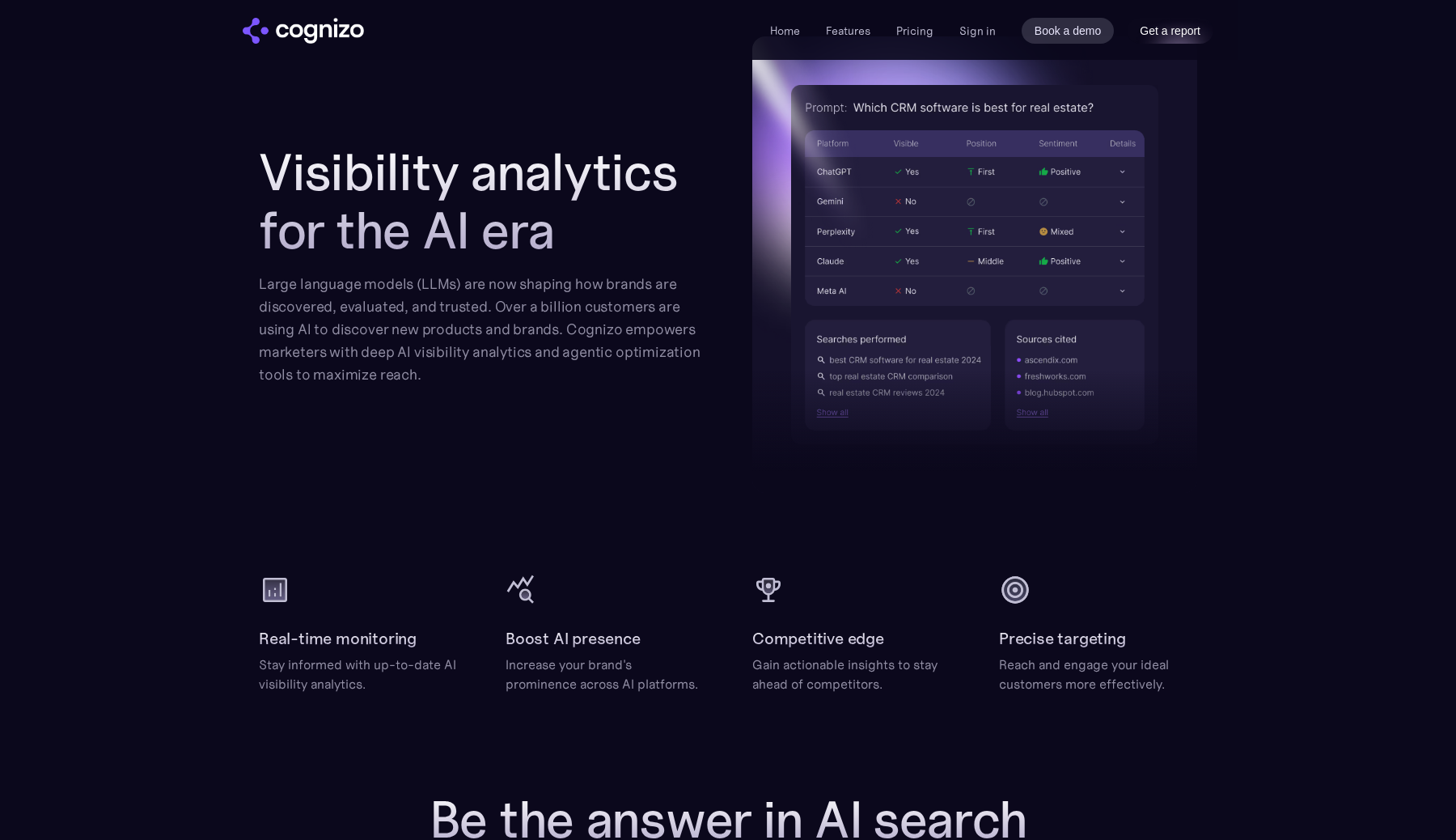
scroll to position [1694, 0]
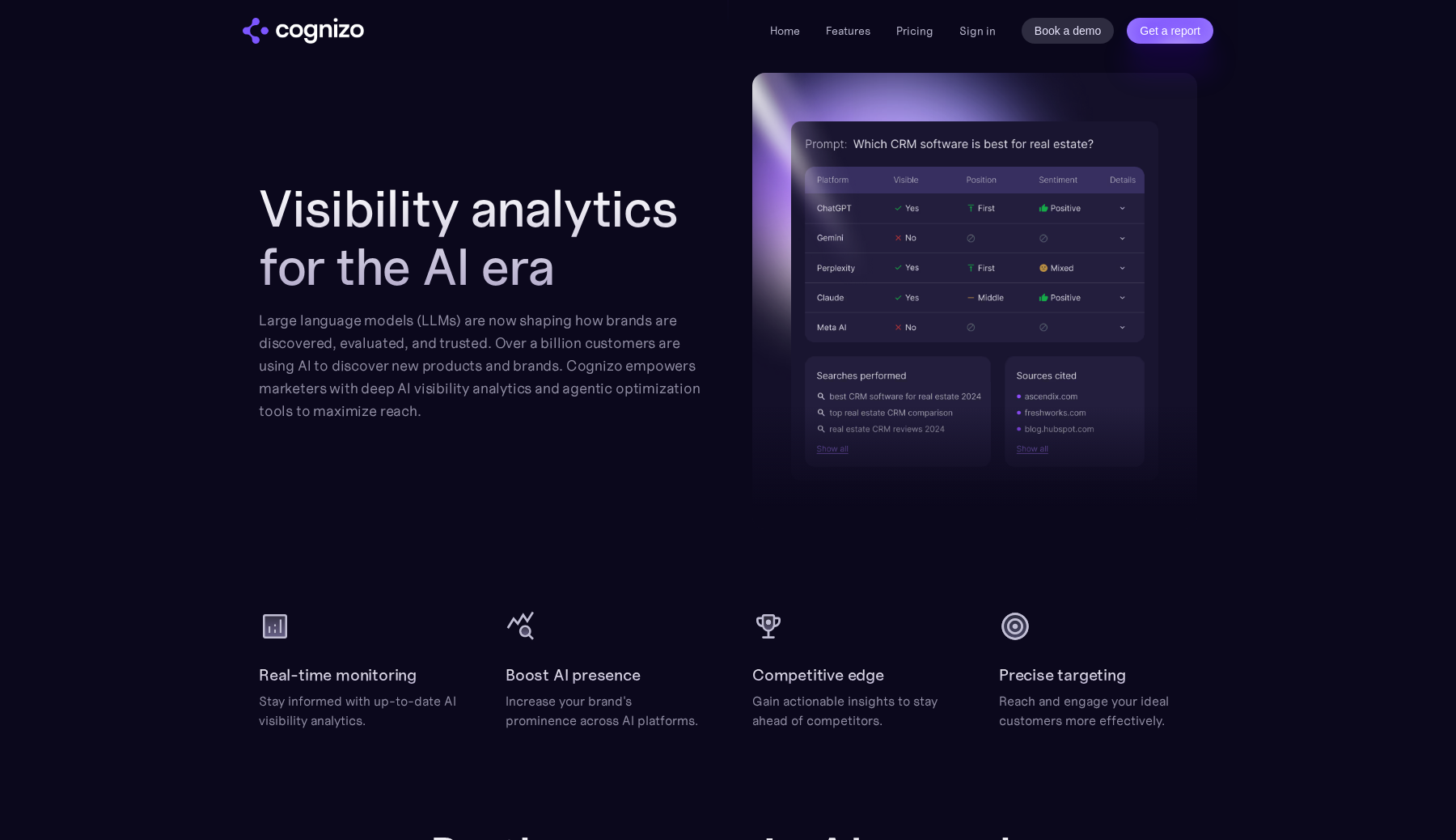
click at [882, 217] on img at bounding box center [974, 300] width 445 height 456
click at [561, 219] on h2 "Visibility analytics for the AI era" at bounding box center [481, 238] width 445 height 117
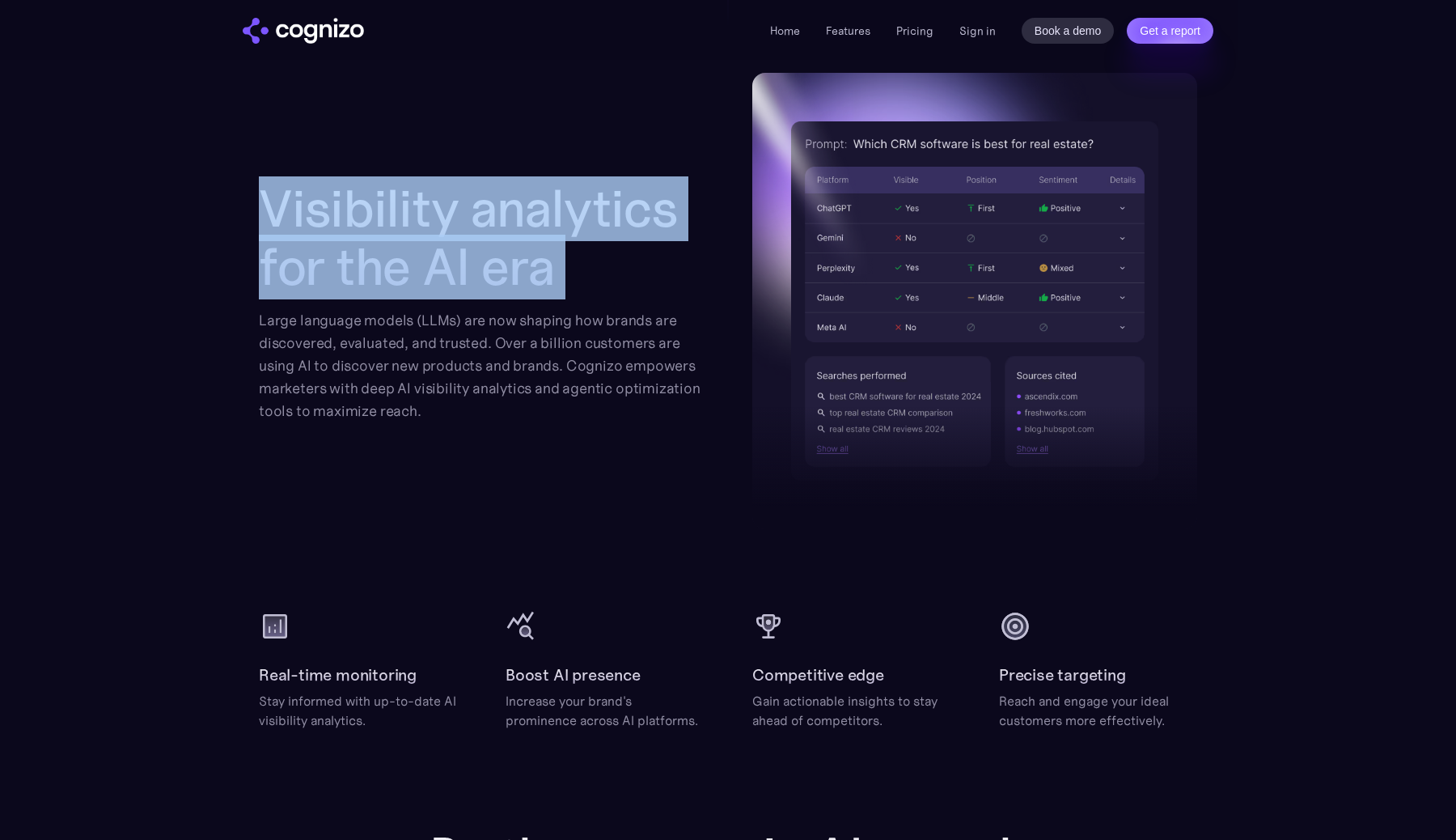
click at [609, 239] on h2 "Visibility analytics for the AI era" at bounding box center [481, 238] width 445 height 117
